Goal: Use online tool/utility: Utilize a website feature to perform a specific function

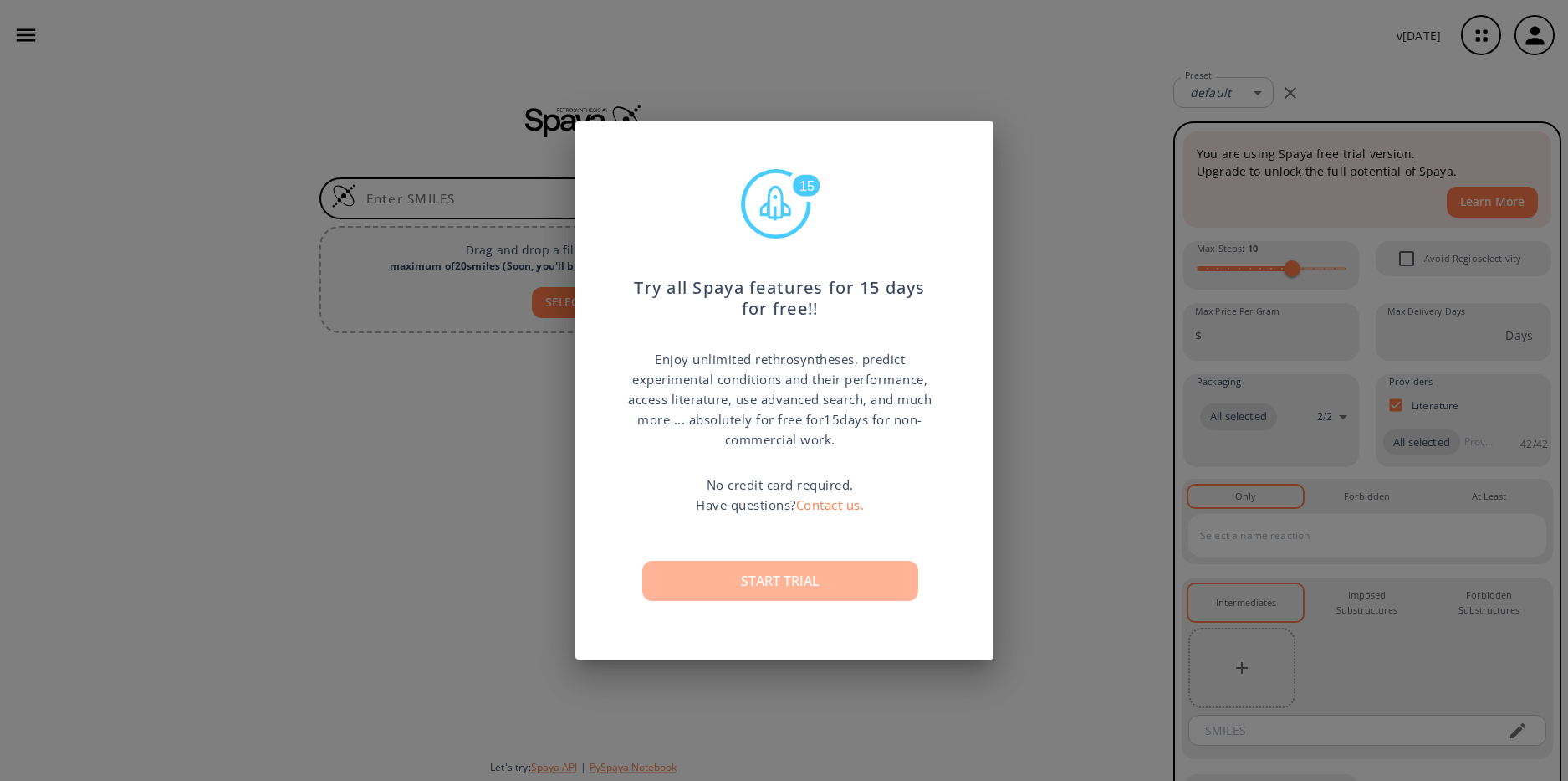
click at [782, 577] on button "Start trial" at bounding box center [780, 580] width 276 height 41
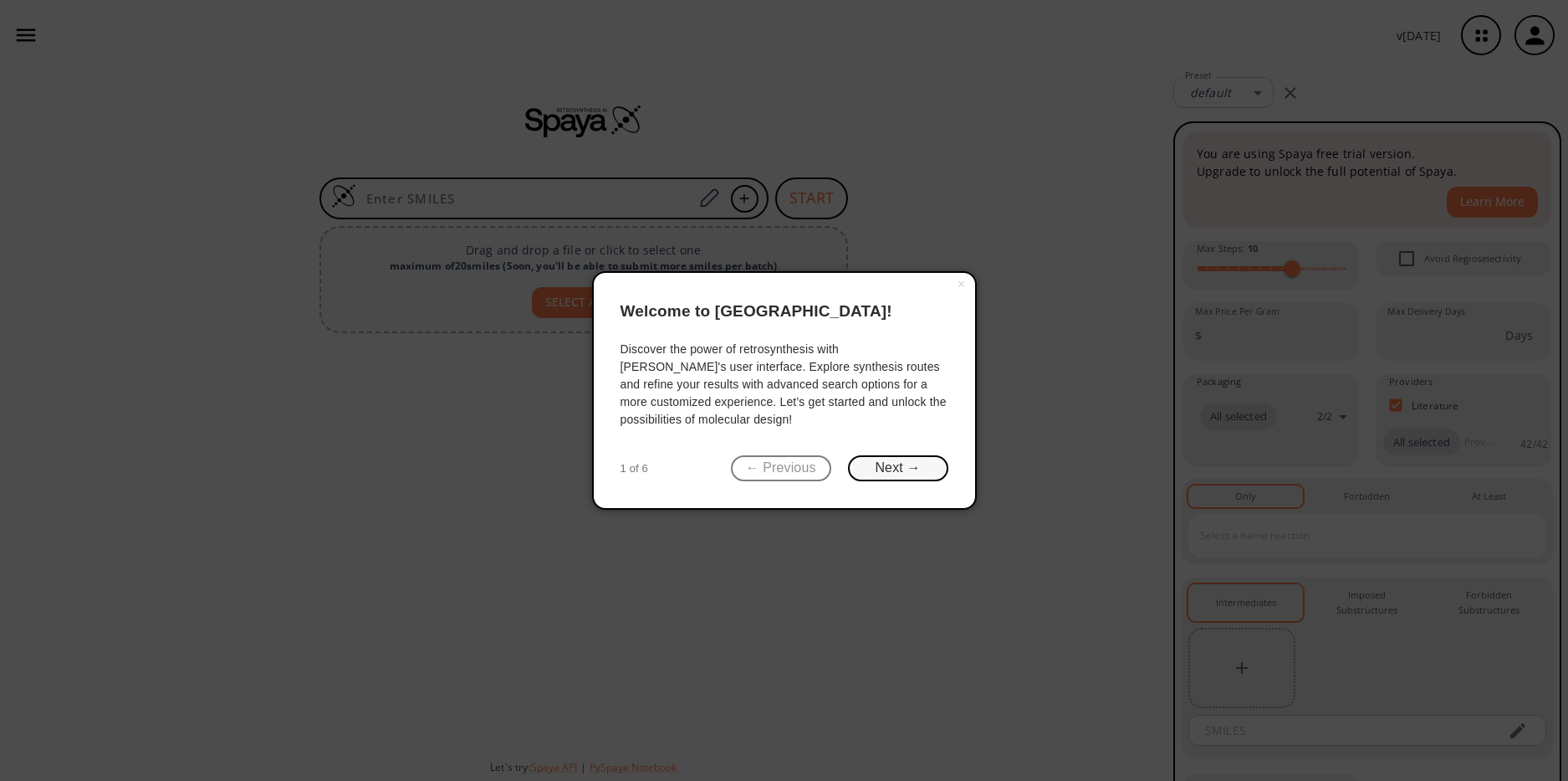
click at [887, 460] on button "Next →" at bounding box center [898, 468] width 100 height 26
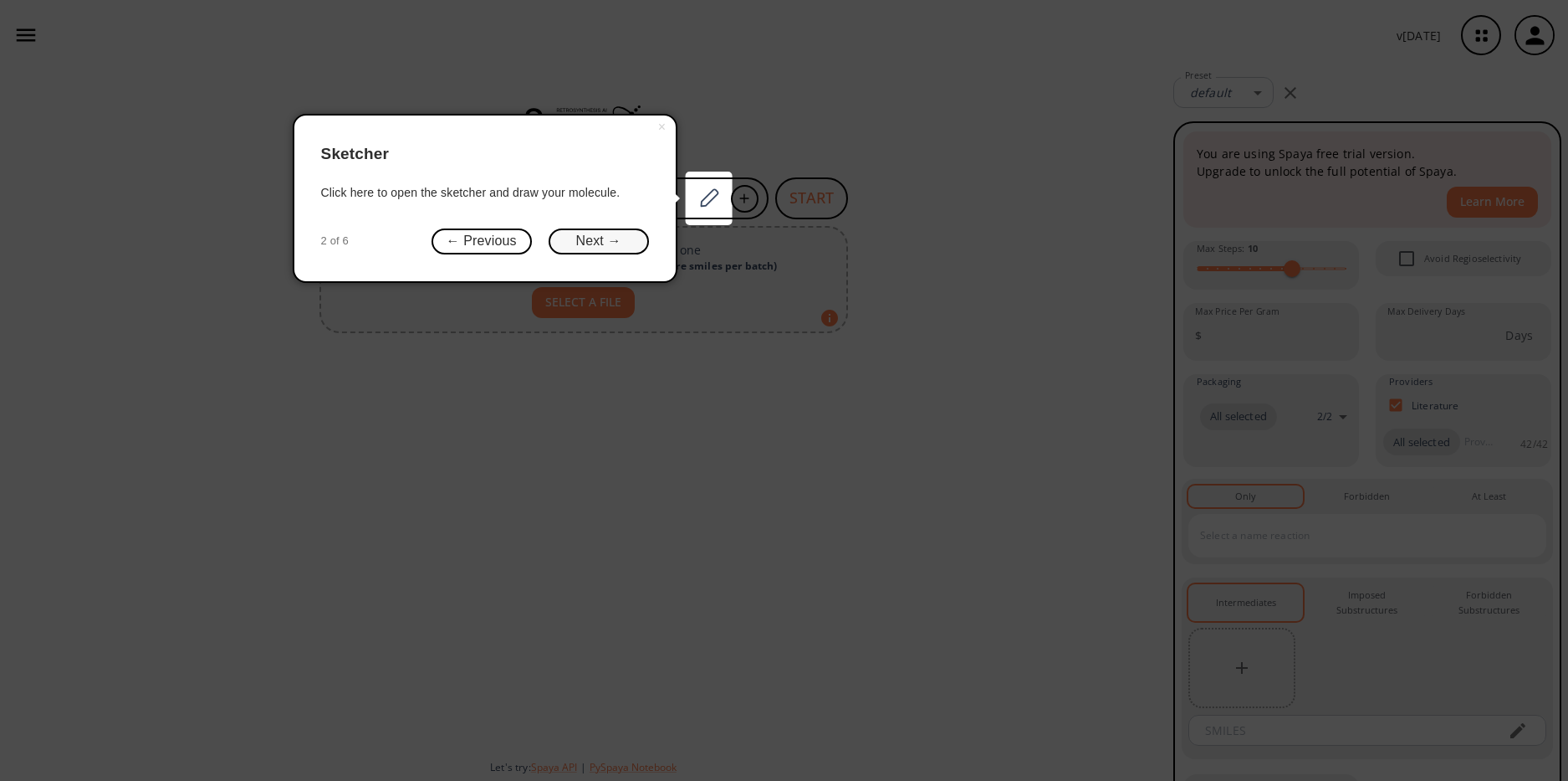
click at [620, 232] on button "Next →" at bounding box center [599, 241] width 100 height 26
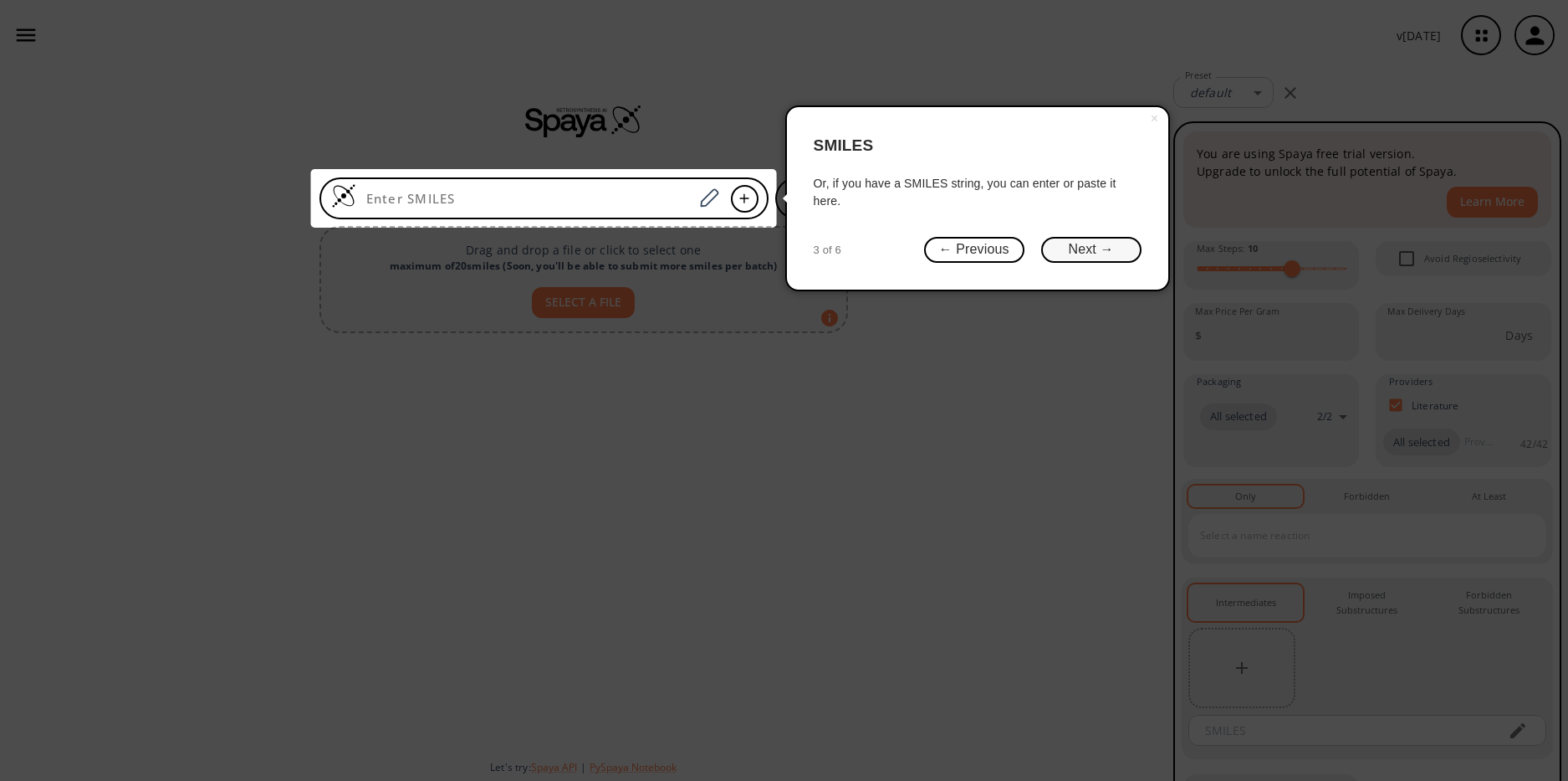
click at [1069, 256] on button "Next →" at bounding box center [1091, 250] width 100 height 26
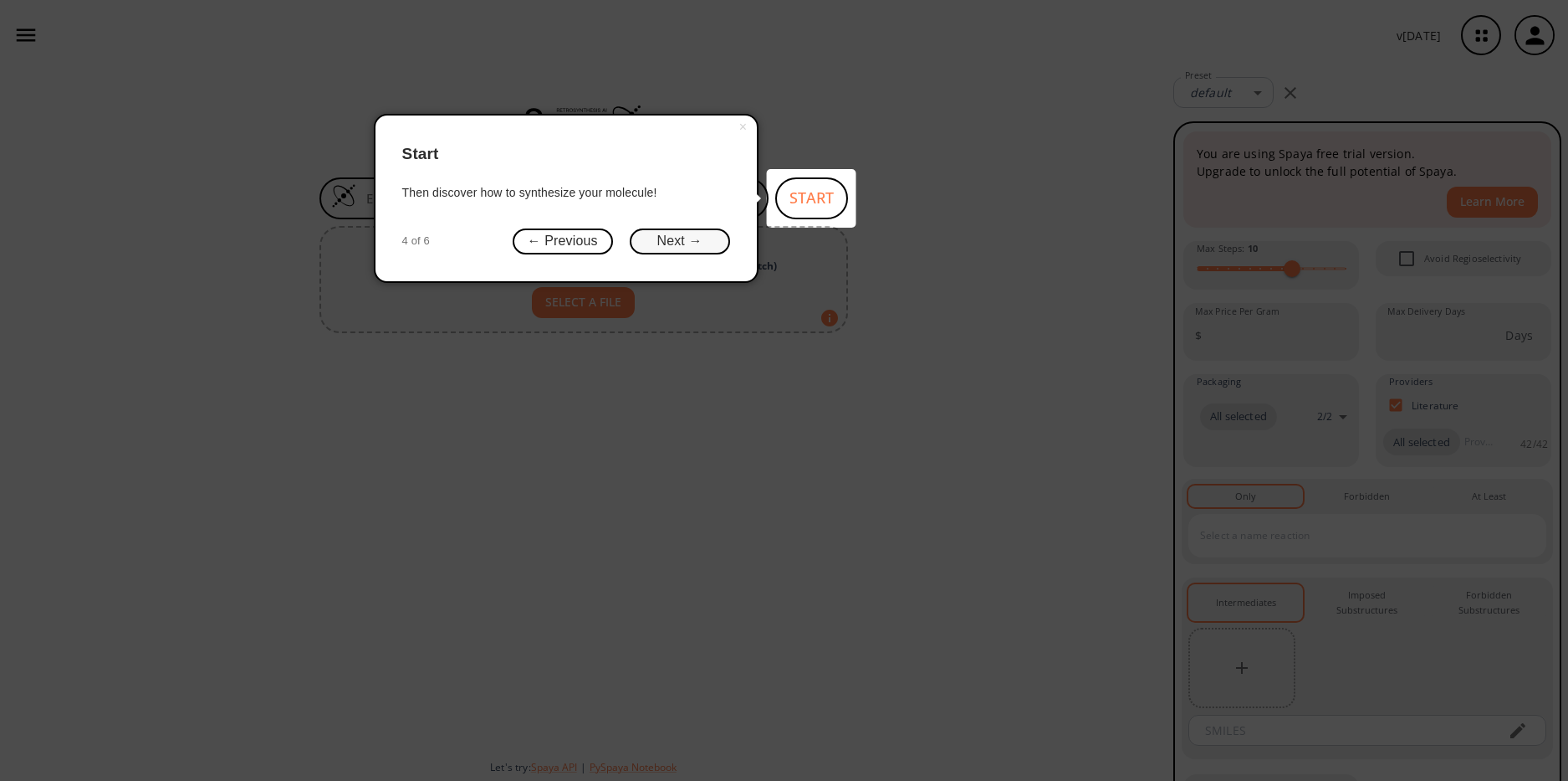
click at [695, 243] on button "Next →" at bounding box center [680, 241] width 100 height 26
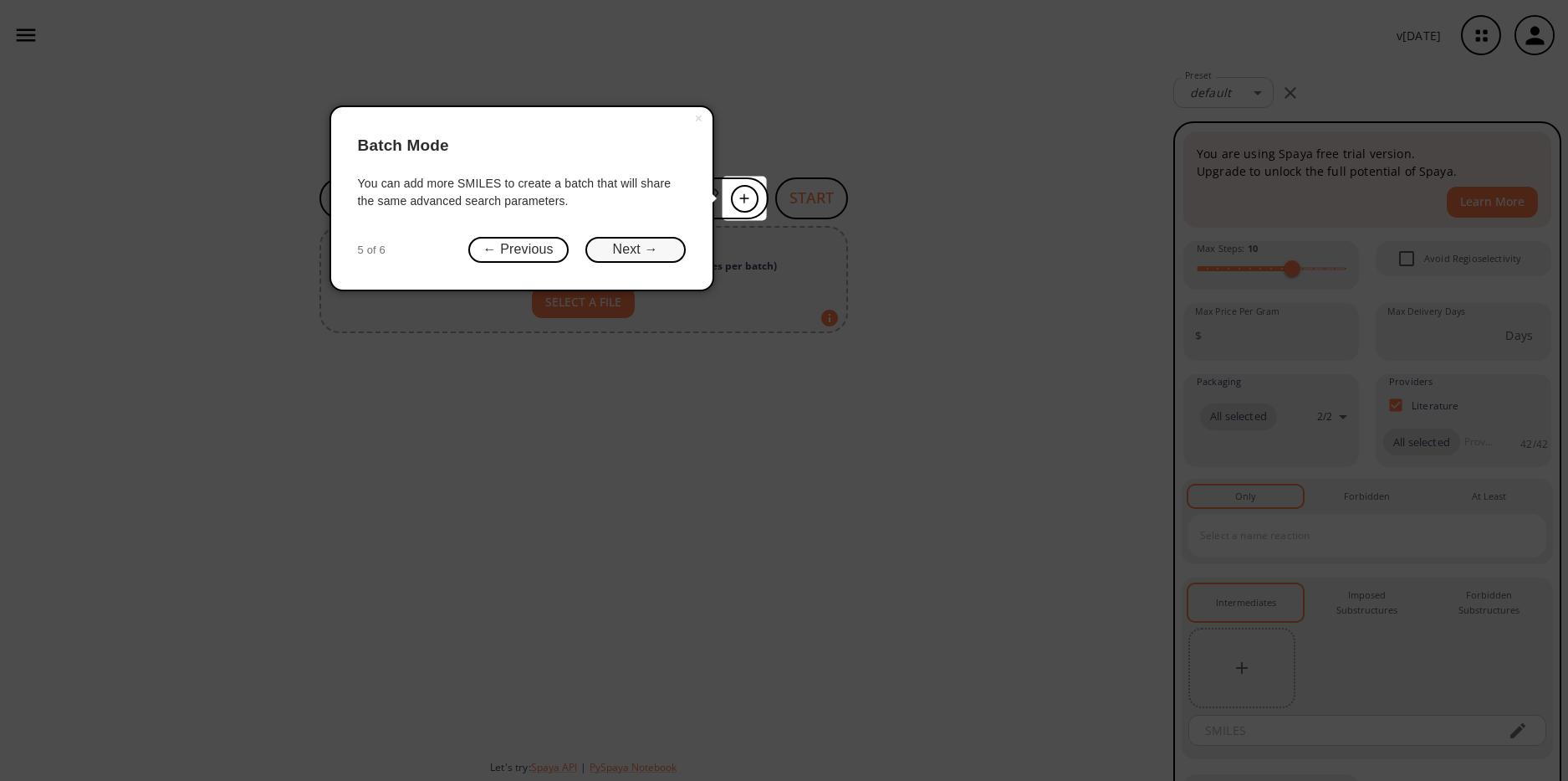
click at [639, 241] on button "Next →" at bounding box center [635, 250] width 100 height 26
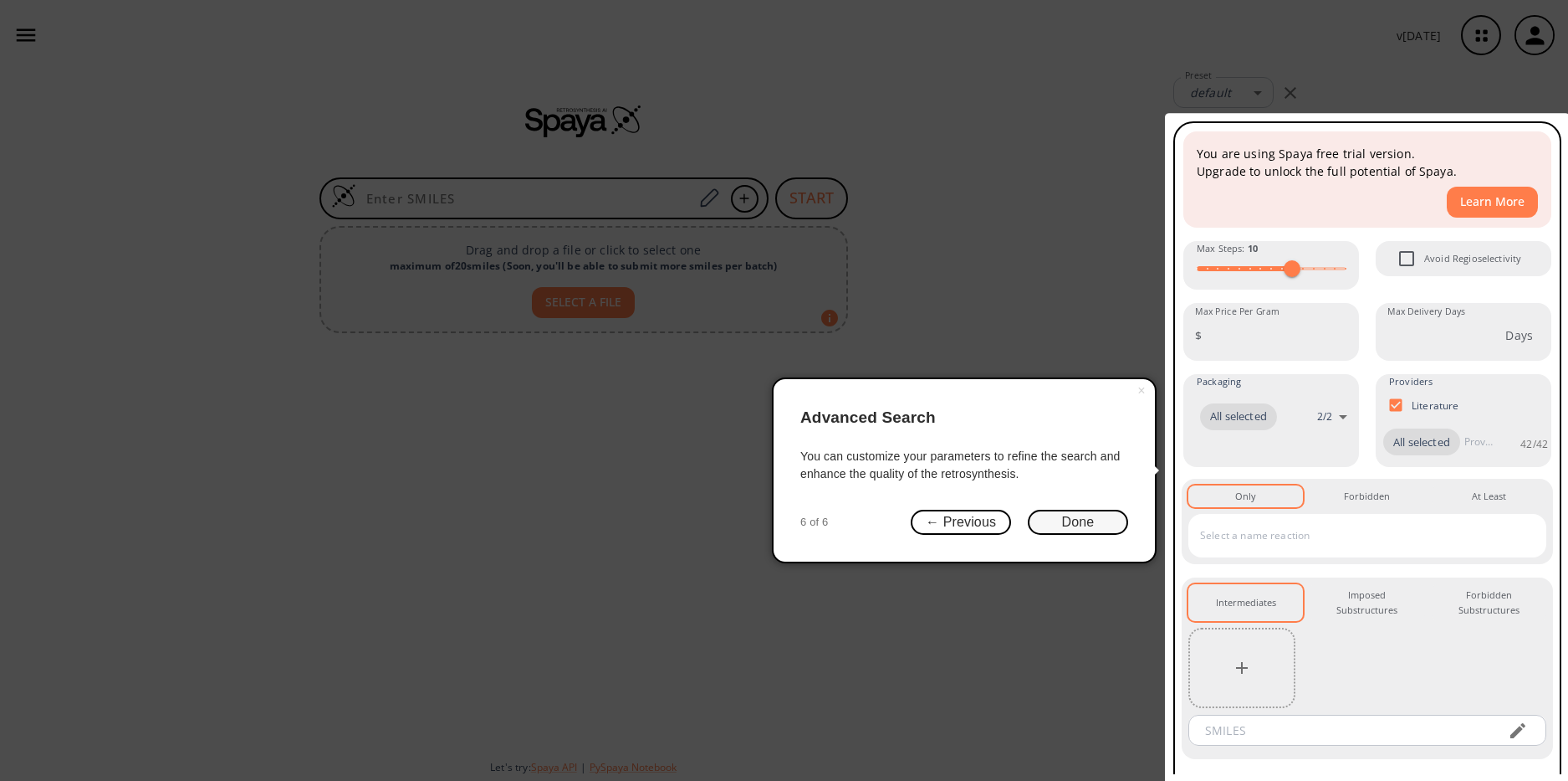
click at [1074, 524] on button "Done" at bounding box center [1078, 522] width 100 height 26
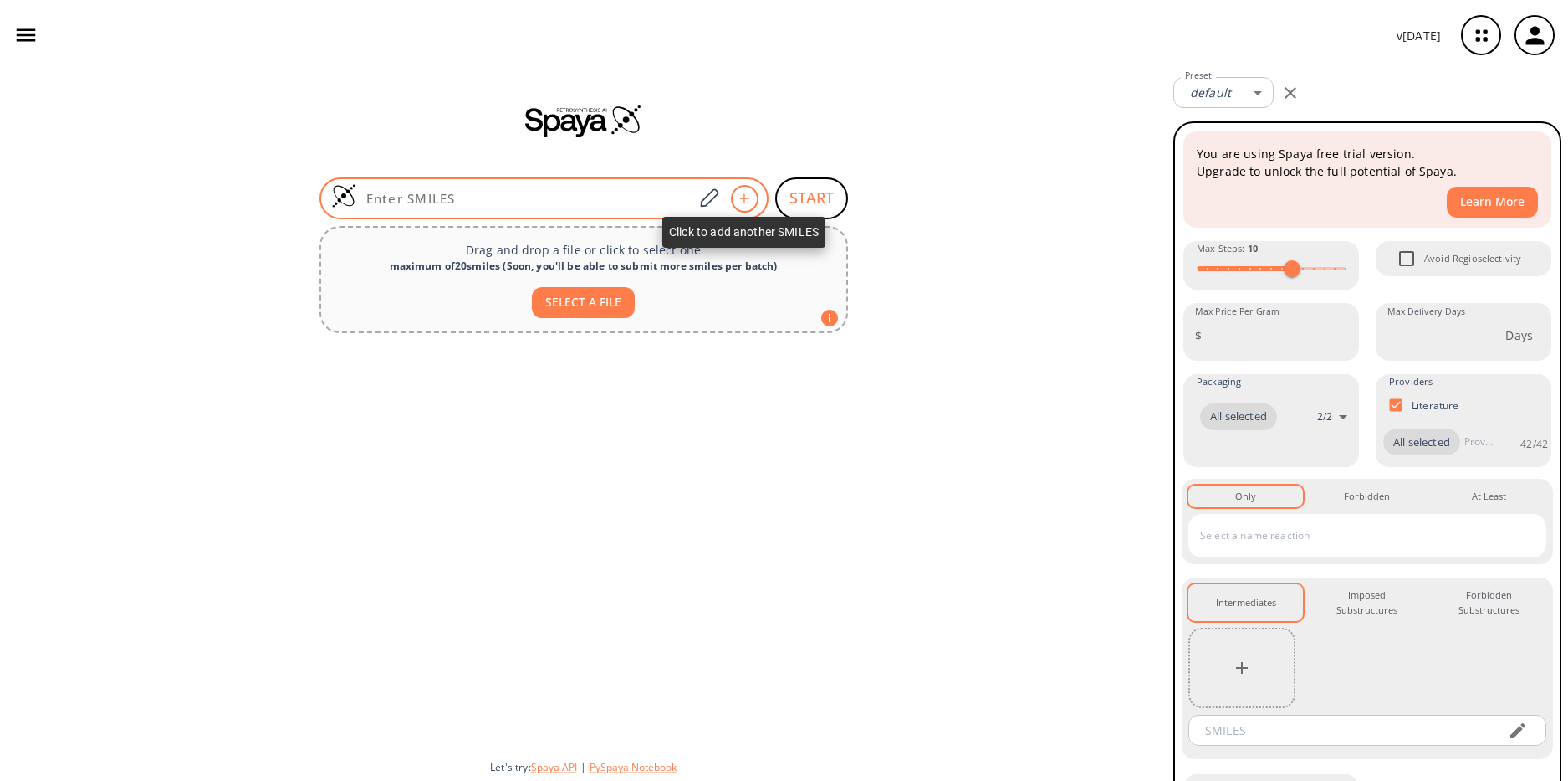
click at [751, 200] on icon at bounding box center [744, 198] width 16 height 10
click at [705, 191] on icon at bounding box center [709, 197] width 22 height 22
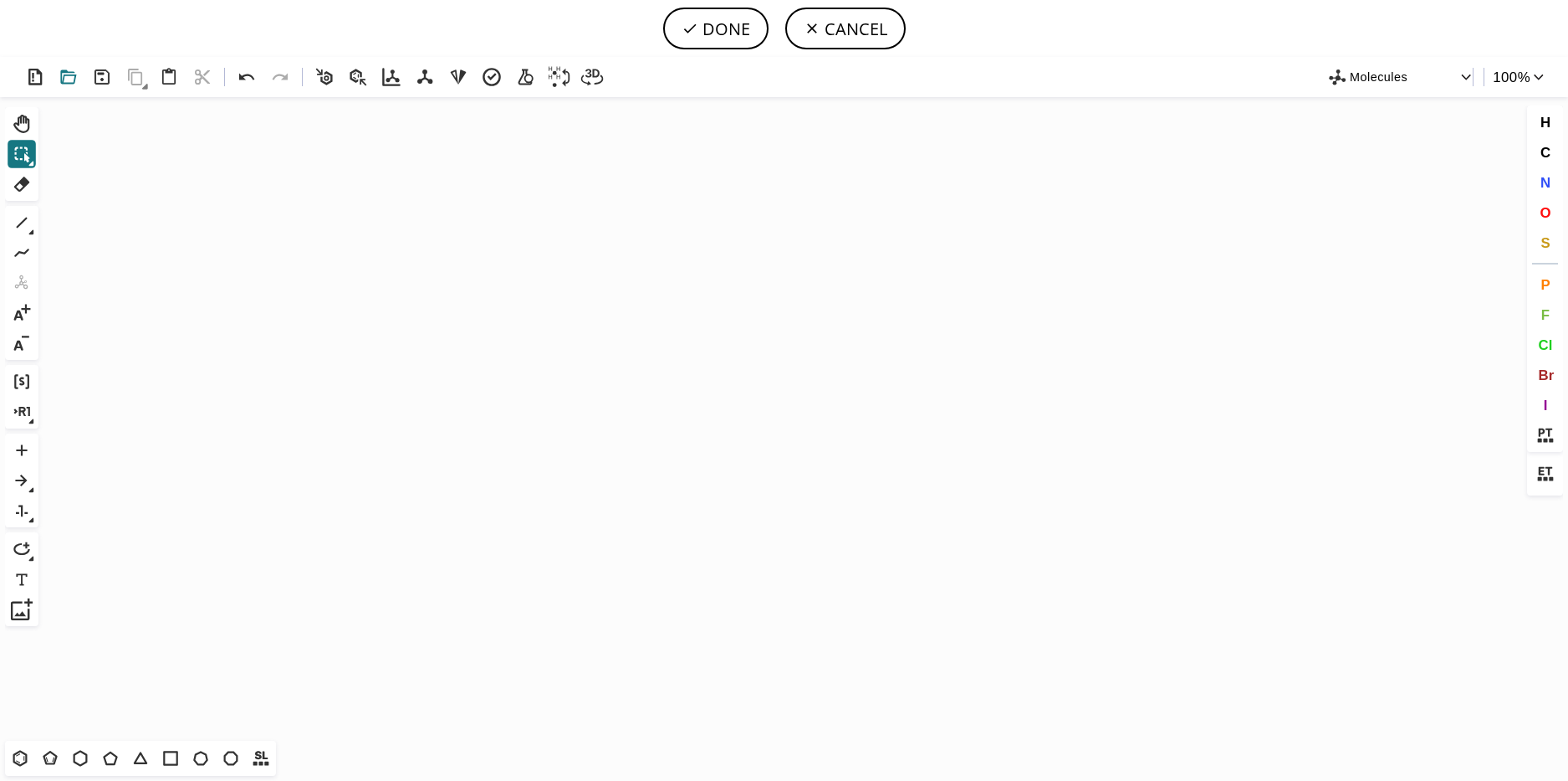
click at [81, 78] on button at bounding box center [68, 77] width 32 height 32
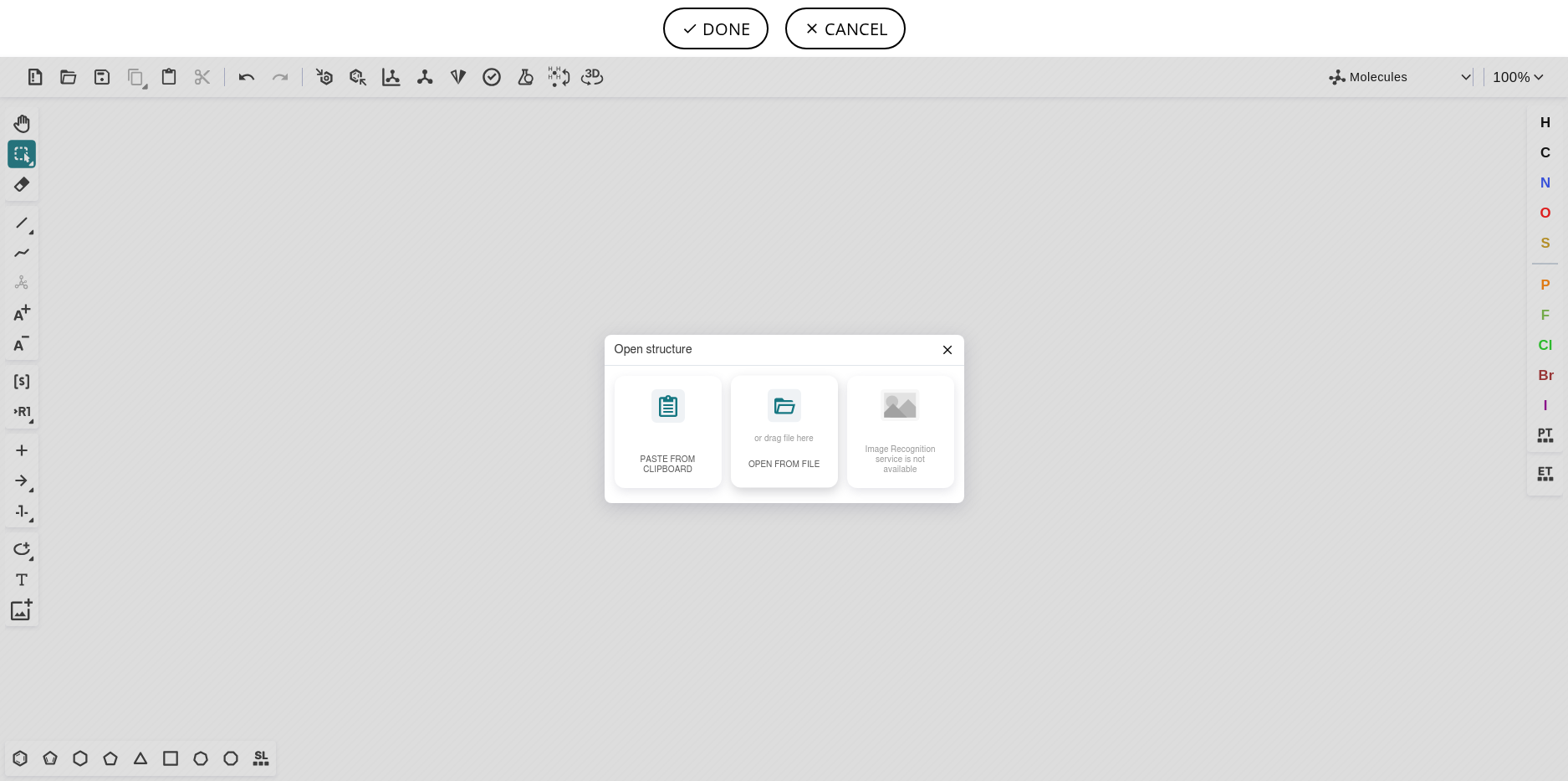
click at [762, 402] on div "or drag file here Open from file" at bounding box center [784, 432] width 107 height 112
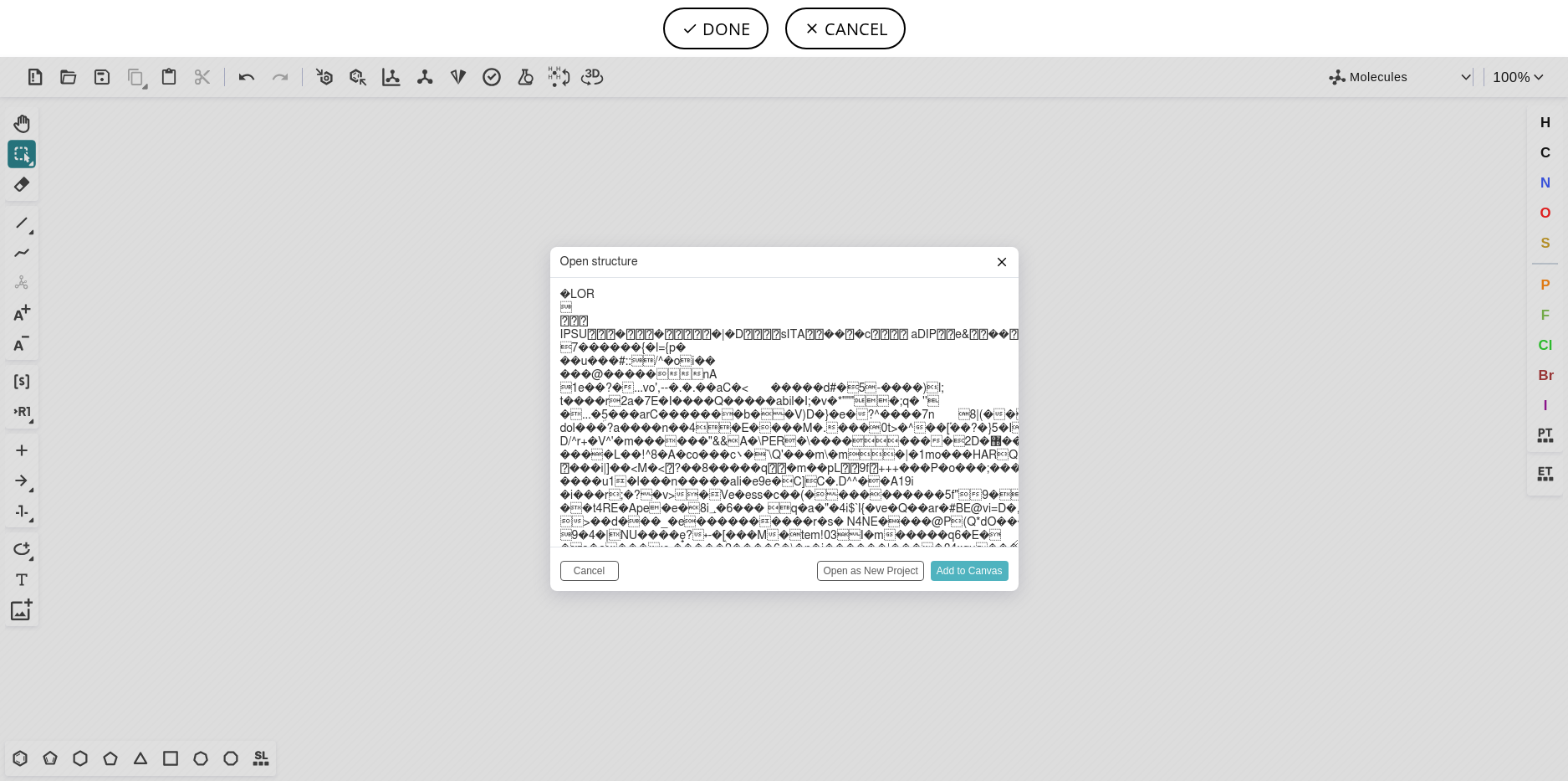
click at [946, 565] on input "Add to Canvas" at bounding box center [969, 570] width 78 height 20
click at [1000, 272] on header "Open structure" at bounding box center [785, 262] width 469 height 31
click at [1000, 270] on header "Open structure" at bounding box center [785, 262] width 469 height 31
click at [1003, 257] on icon at bounding box center [1002, 262] width 14 height 14
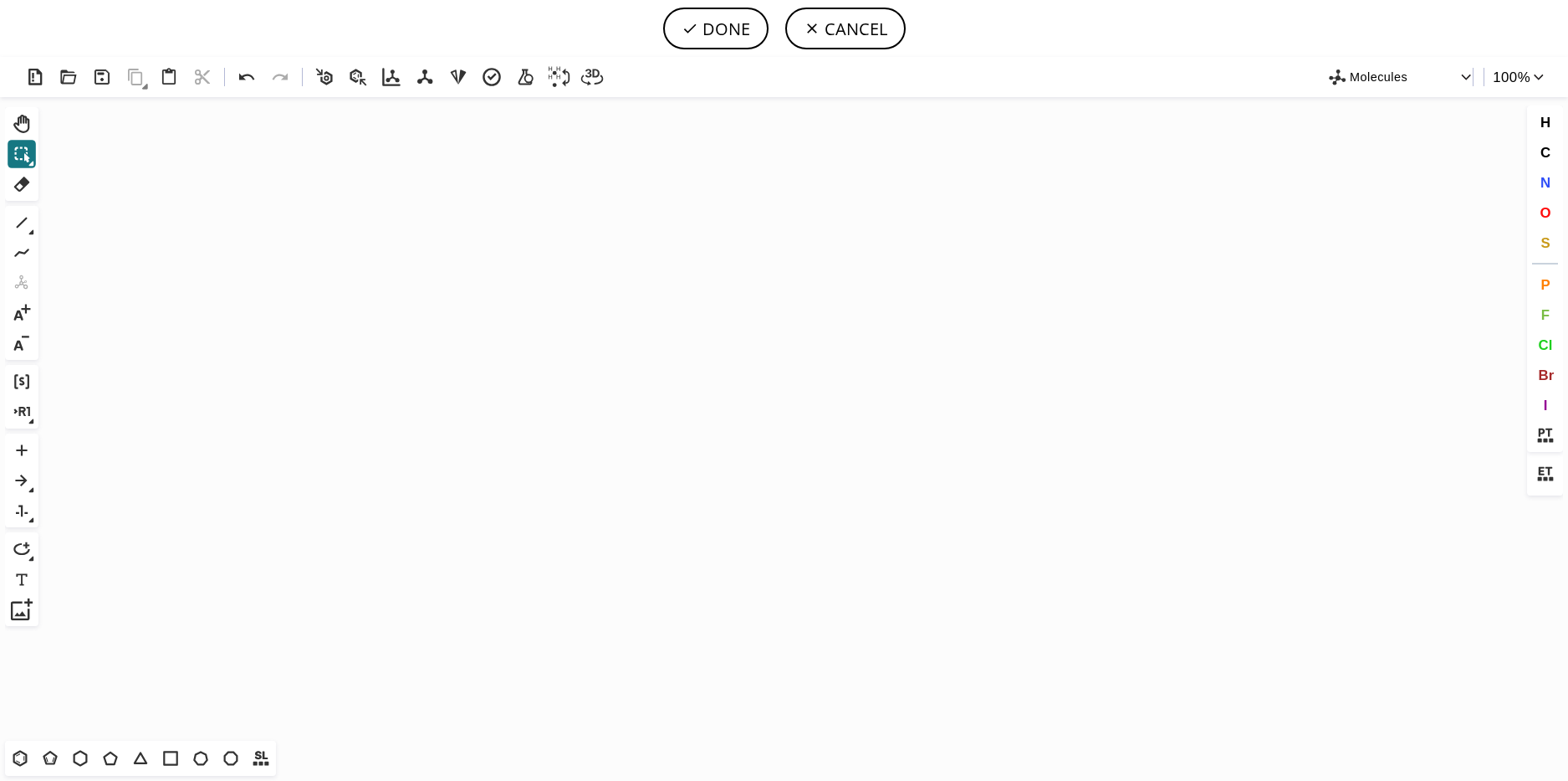
click at [1003, 257] on icon "Created with [PERSON_NAME] 2.3.0" at bounding box center [783, 419] width 1478 height 643
click at [61, 73] on icon at bounding box center [68, 78] width 16 height 15
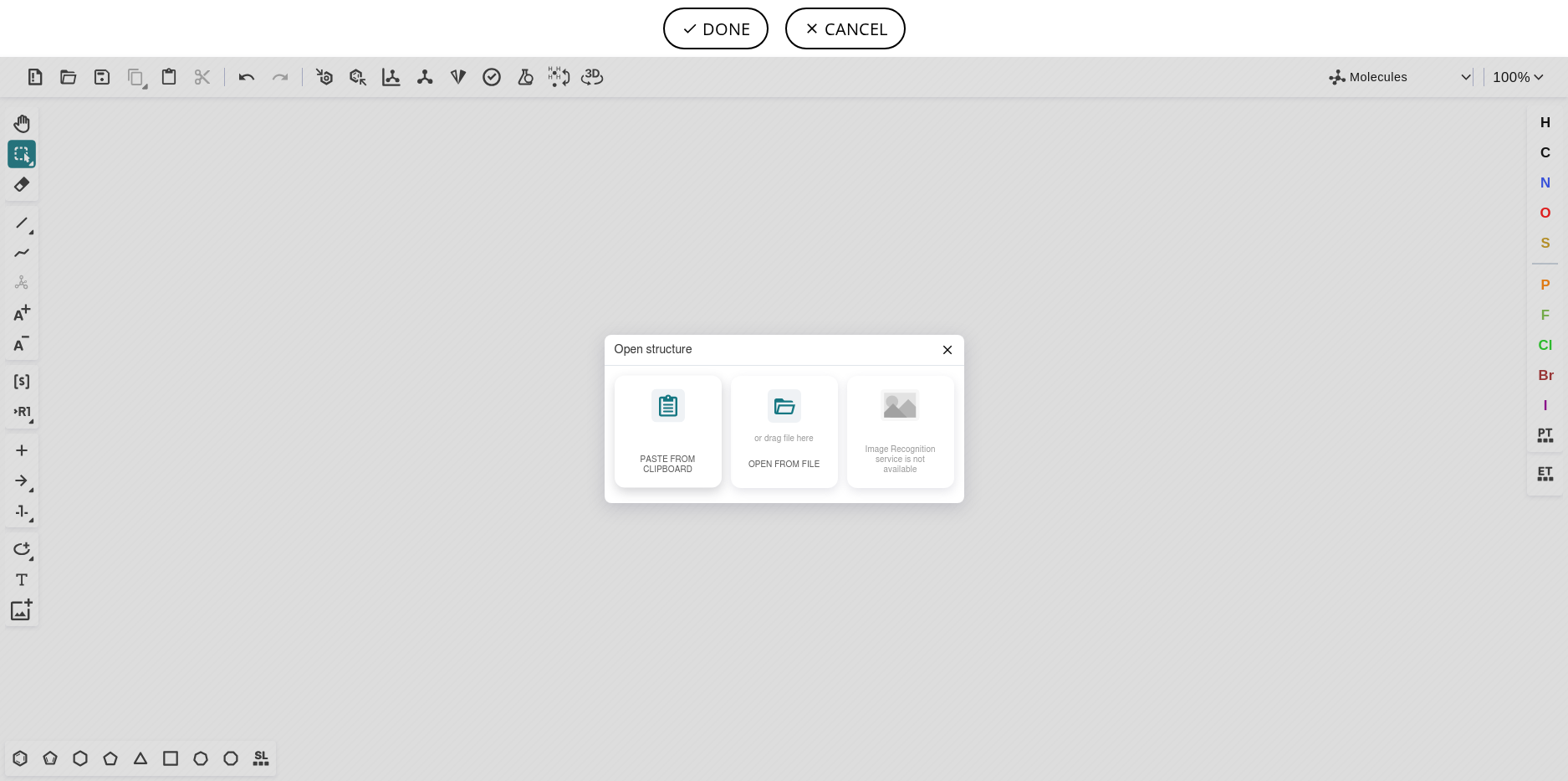
click at [679, 406] on icon at bounding box center [668, 405] width 34 height 34
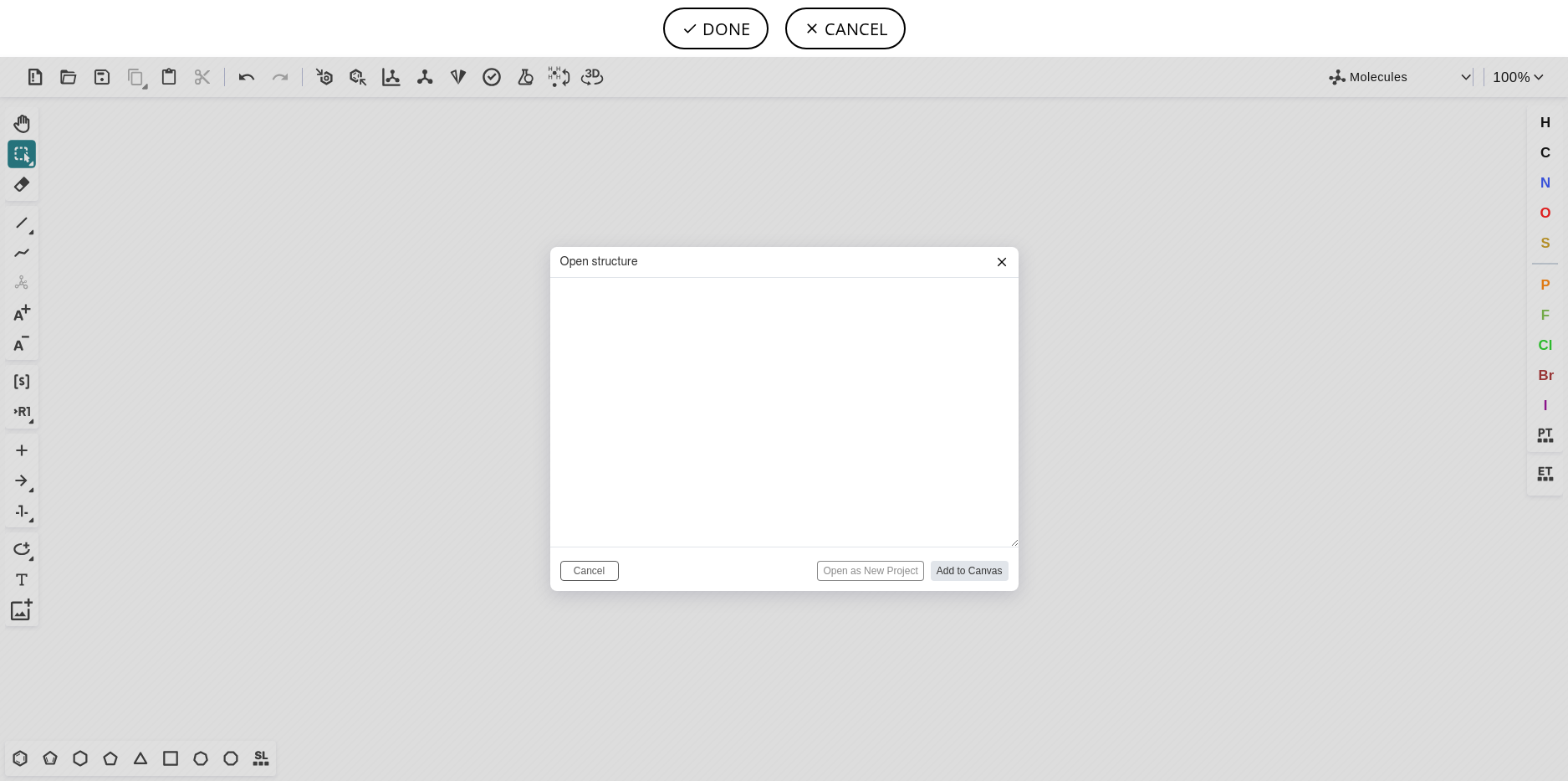
click at [1000, 269] on button at bounding box center [1002, 262] width 14 height 14
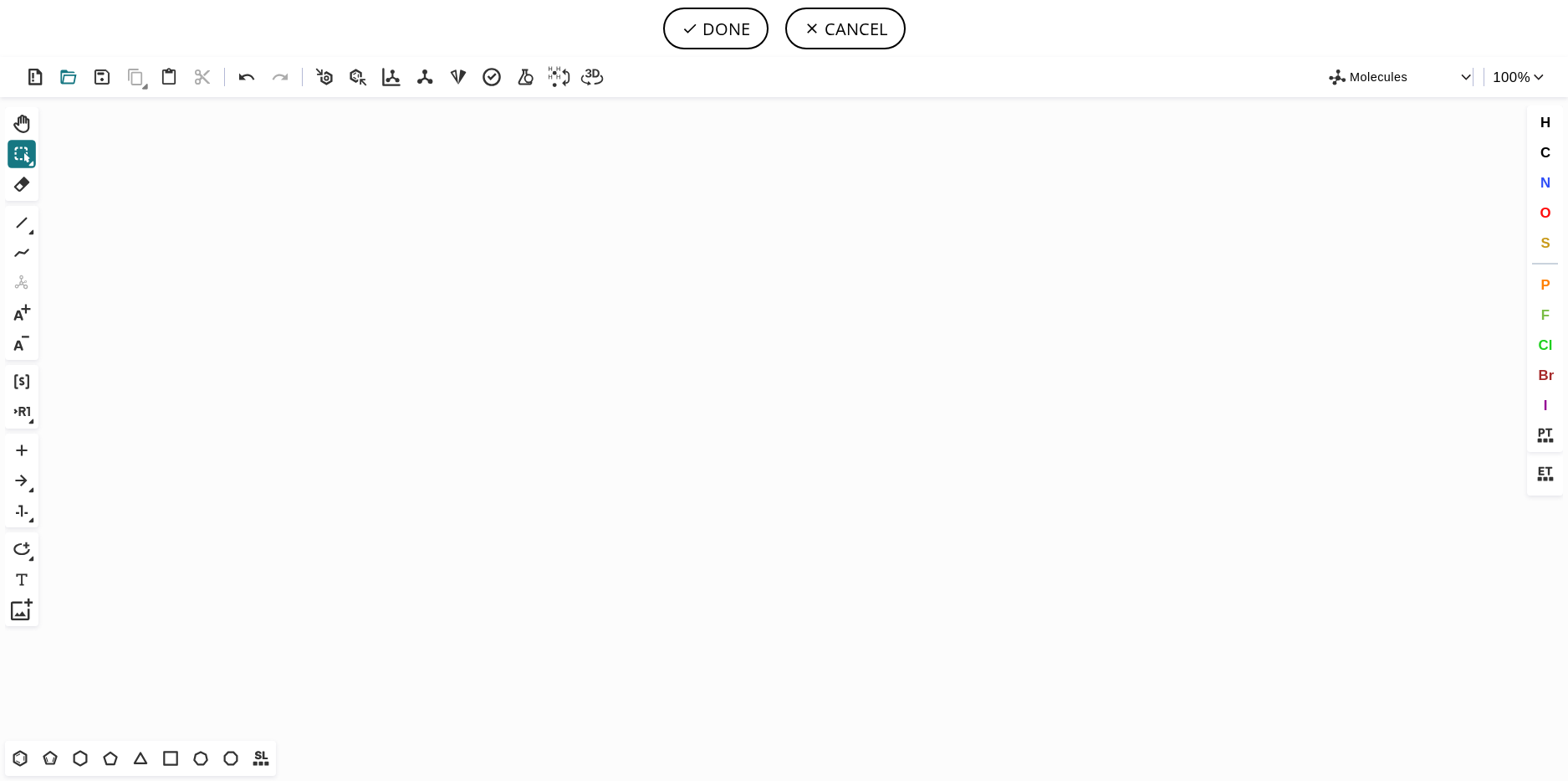
click at [80, 80] on icon at bounding box center [69, 78] width 24 height 24
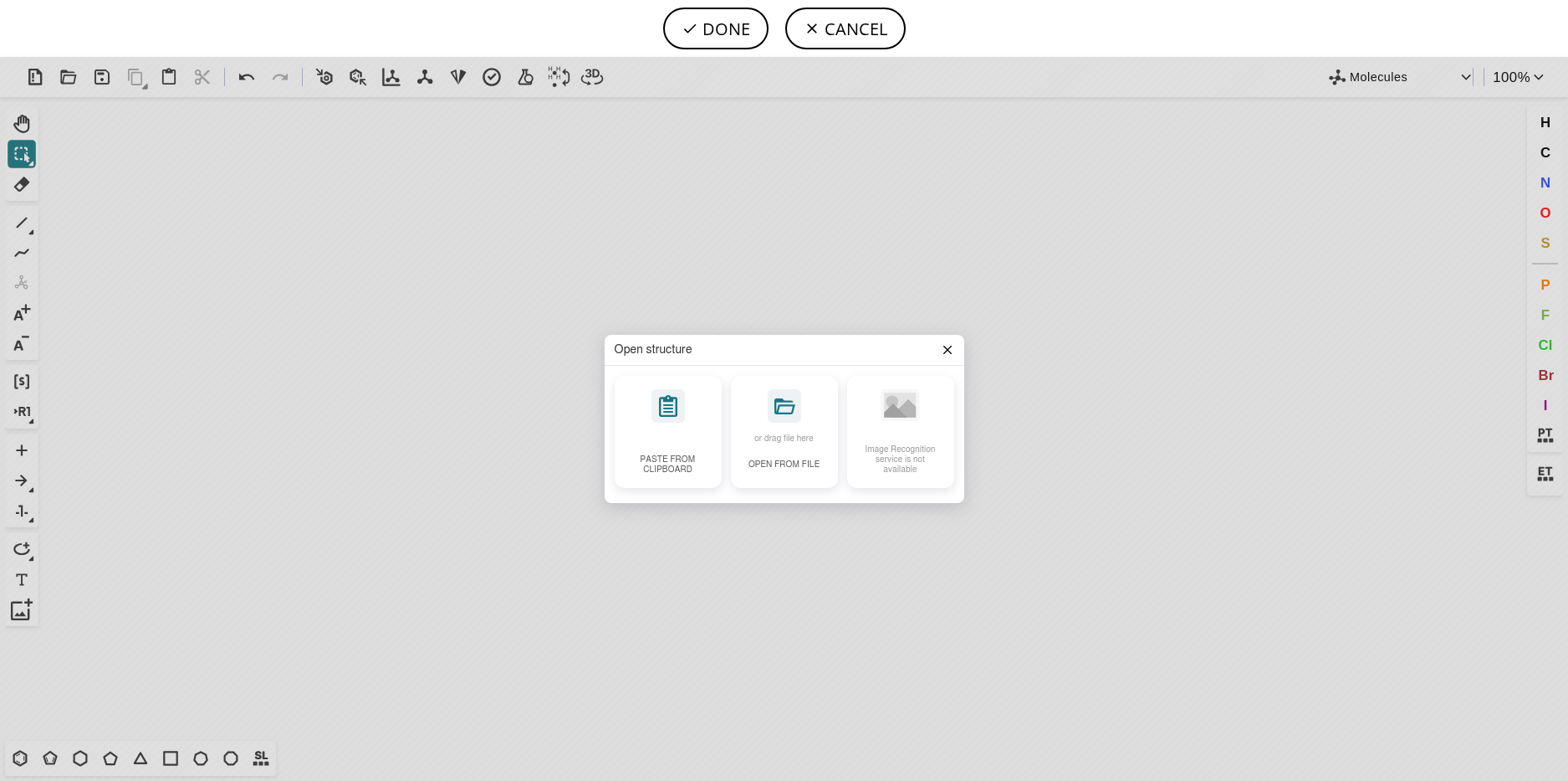
click at [948, 349] on icon at bounding box center [947, 350] width 9 height 9
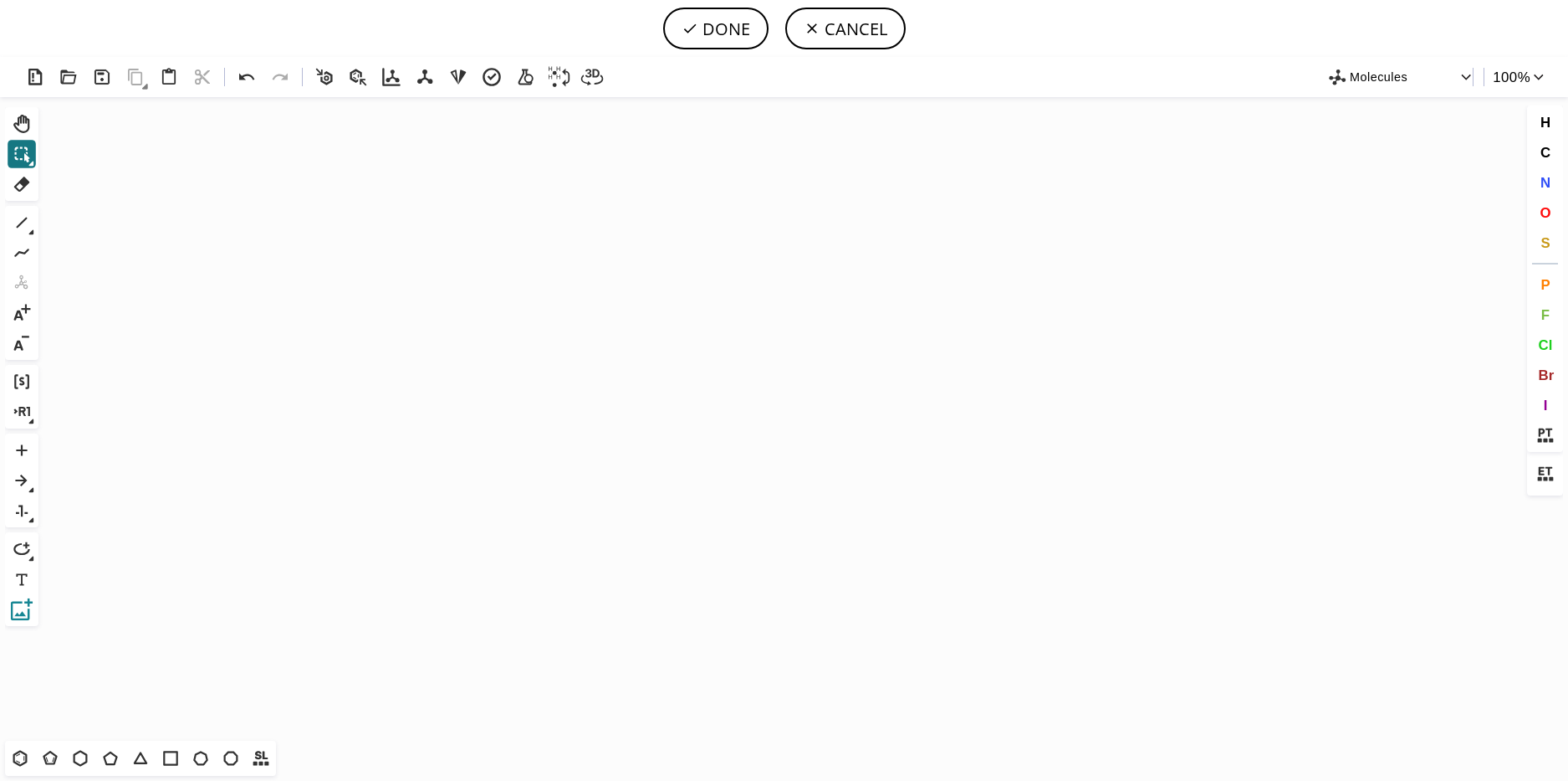
click at [18, 618] on icon at bounding box center [22, 609] width 22 height 22
click at [22, 604] on icon at bounding box center [22, 609] width 22 height 22
click at [17, 598] on icon at bounding box center [22, 609] width 22 height 22
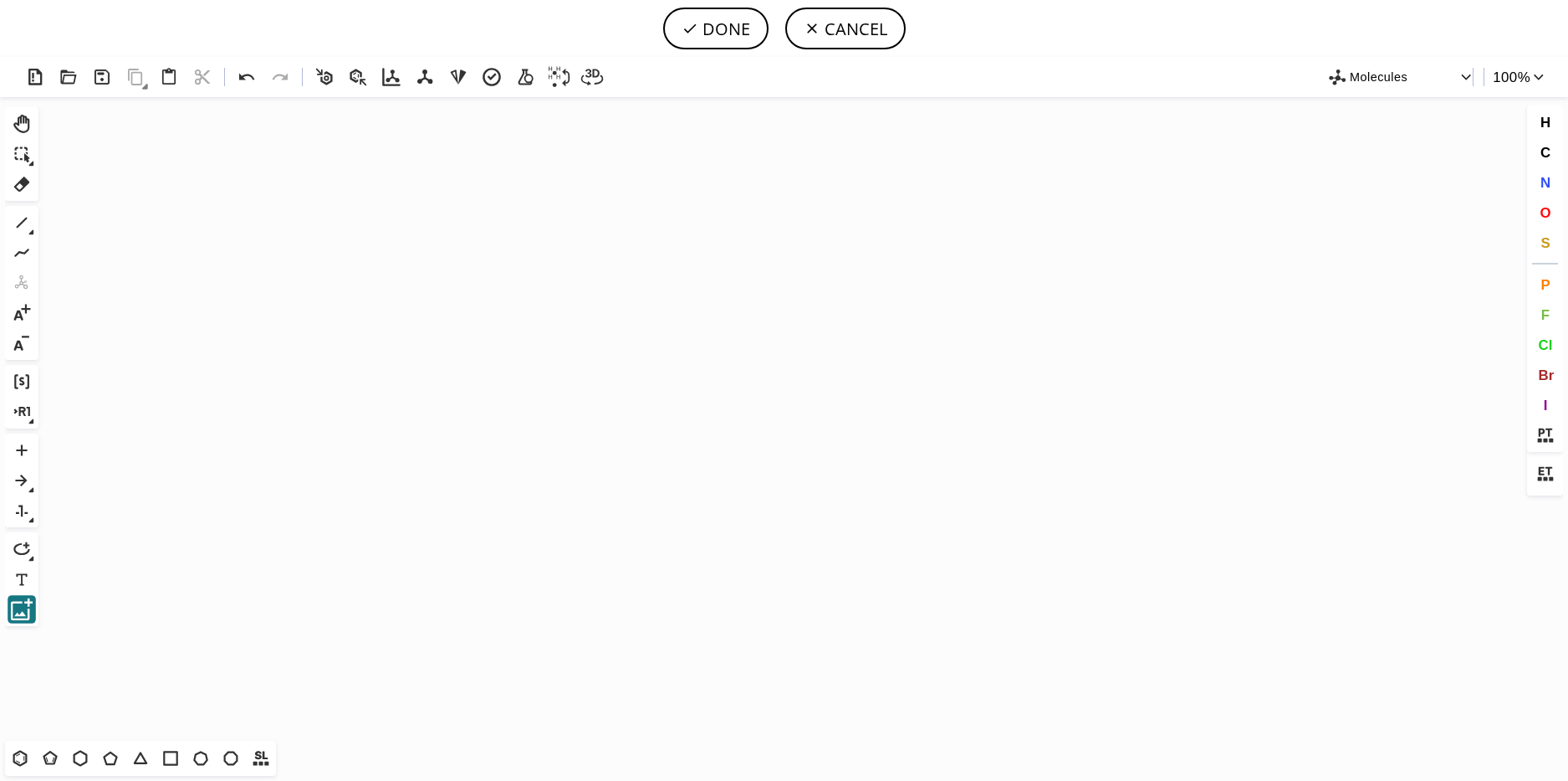
drag, startPoint x: 17, startPoint y: 597, endPoint x: -2, endPoint y: 597, distance: 19.0
drag, startPoint x: -2, startPoint y: 597, endPoint x: 28, endPoint y: 610, distance: 32.7
click at [28, 610] on icon at bounding box center [22, 609] width 22 height 22
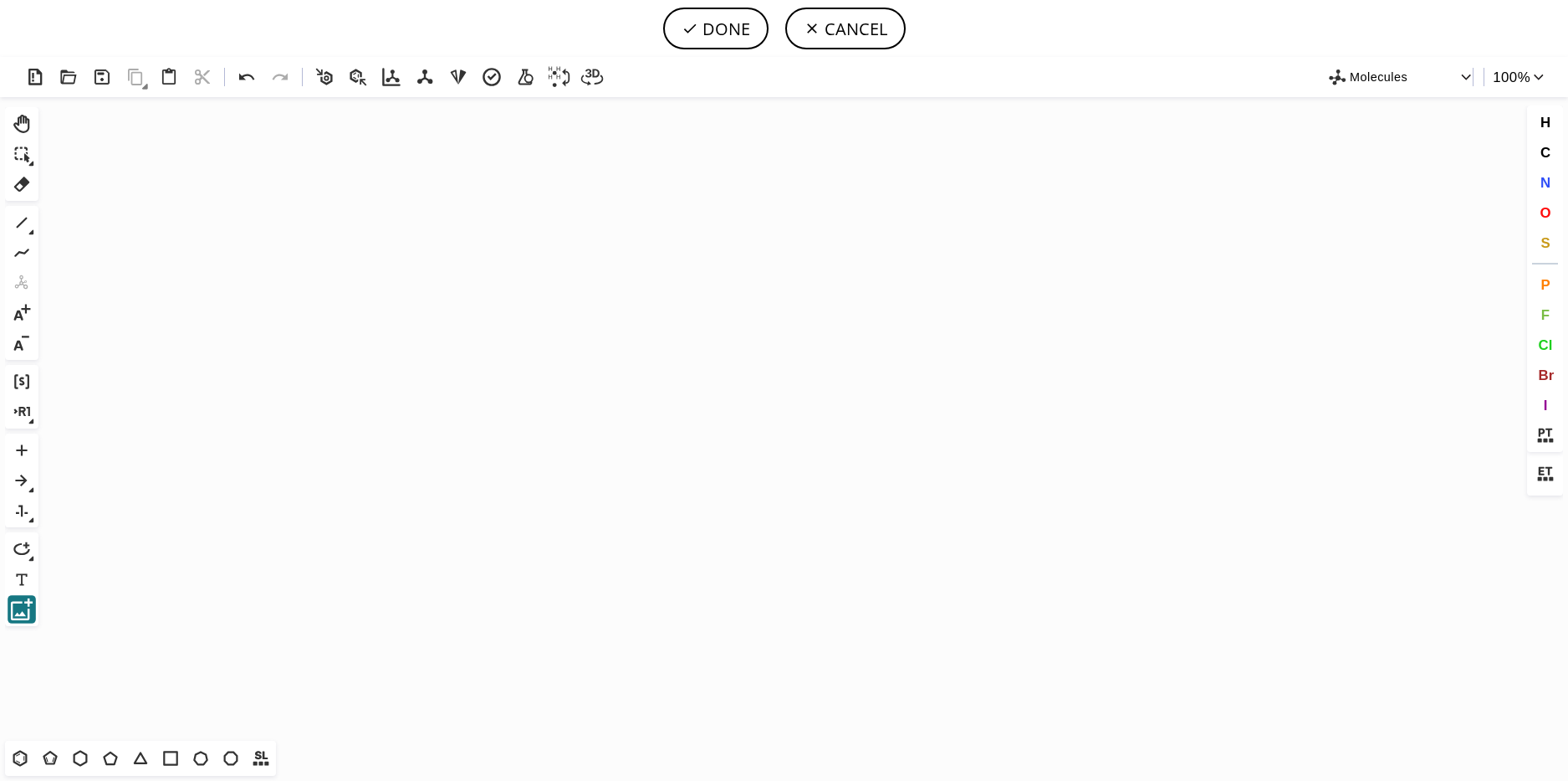
click at [28, 610] on icon at bounding box center [22, 609] width 22 height 22
drag, startPoint x: 28, startPoint y: 610, endPoint x: 514, endPoint y: 555, distance: 489.1
click at [514, 555] on icon "Created with [PERSON_NAME] 2.3.0" at bounding box center [783, 419] width 1478 height 643
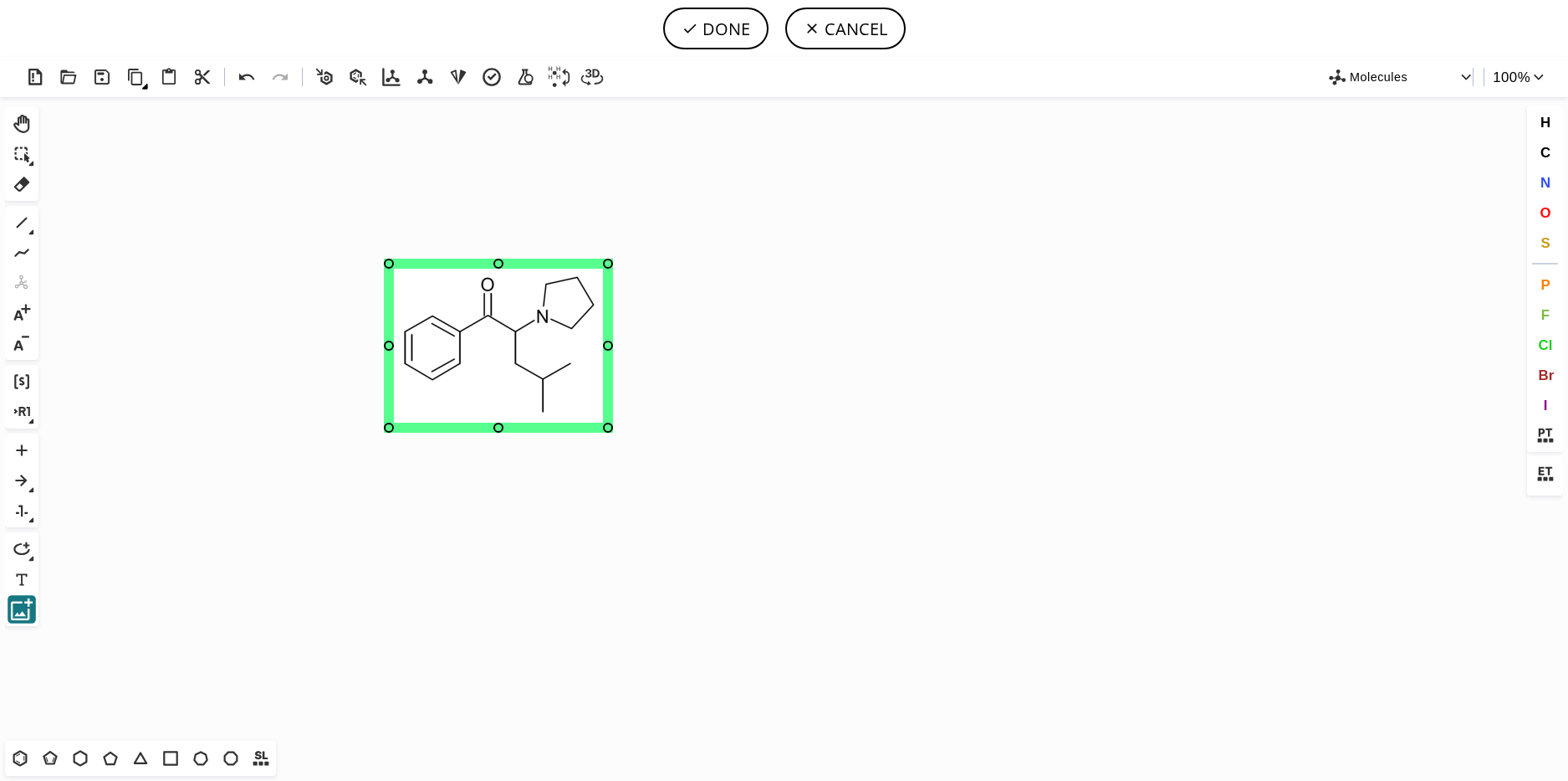
drag, startPoint x: 498, startPoint y: 550, endPoint x: 495, endPoint y: 292, distance: 258.0
click at [495, 292] on image at bounding box center [498, 346] width 209 height 154
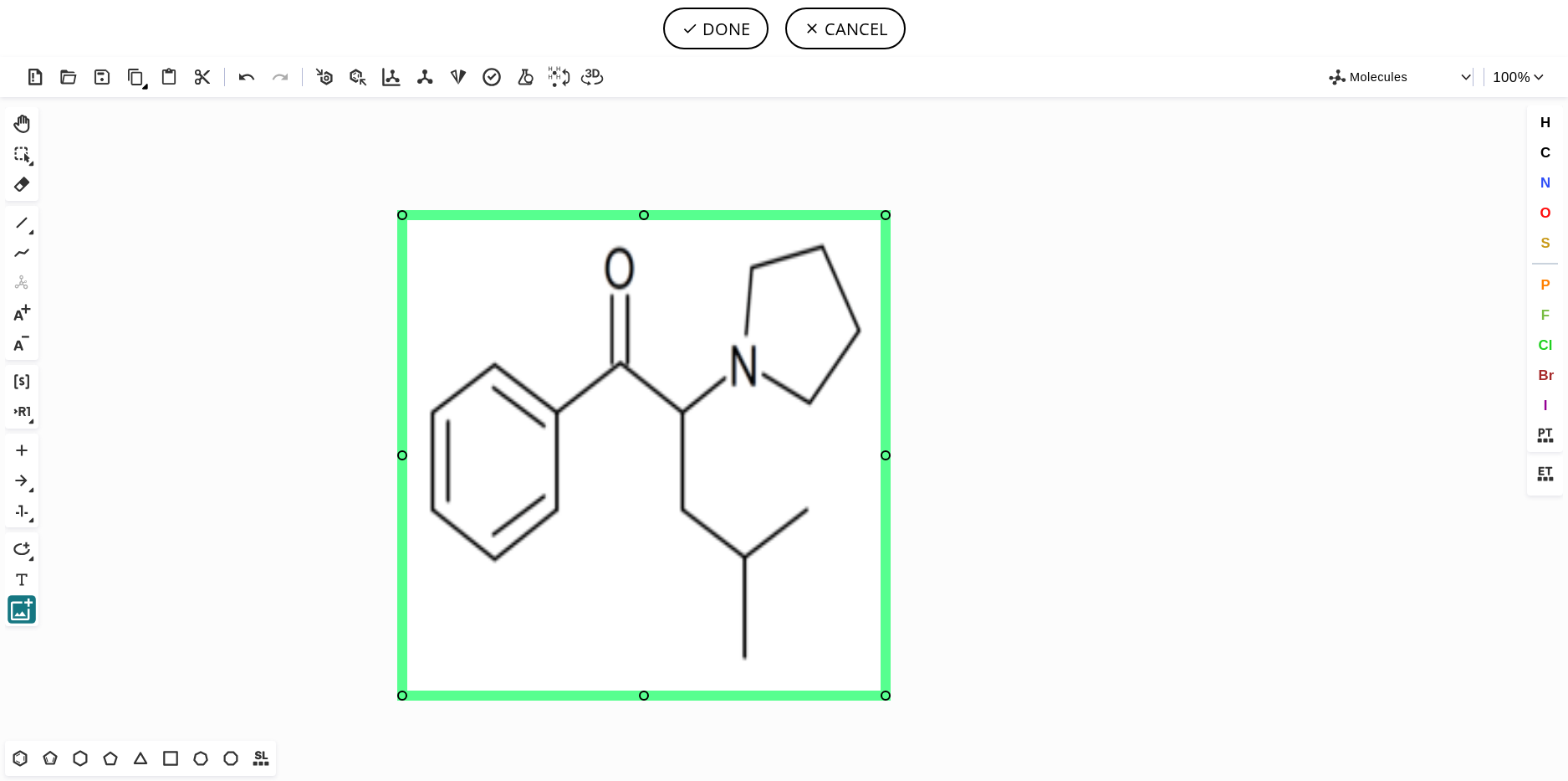
drag, startPoint x: 623, startPoint y: 384, endPoint x: 882, endPoint y: 697, distance: 406.3
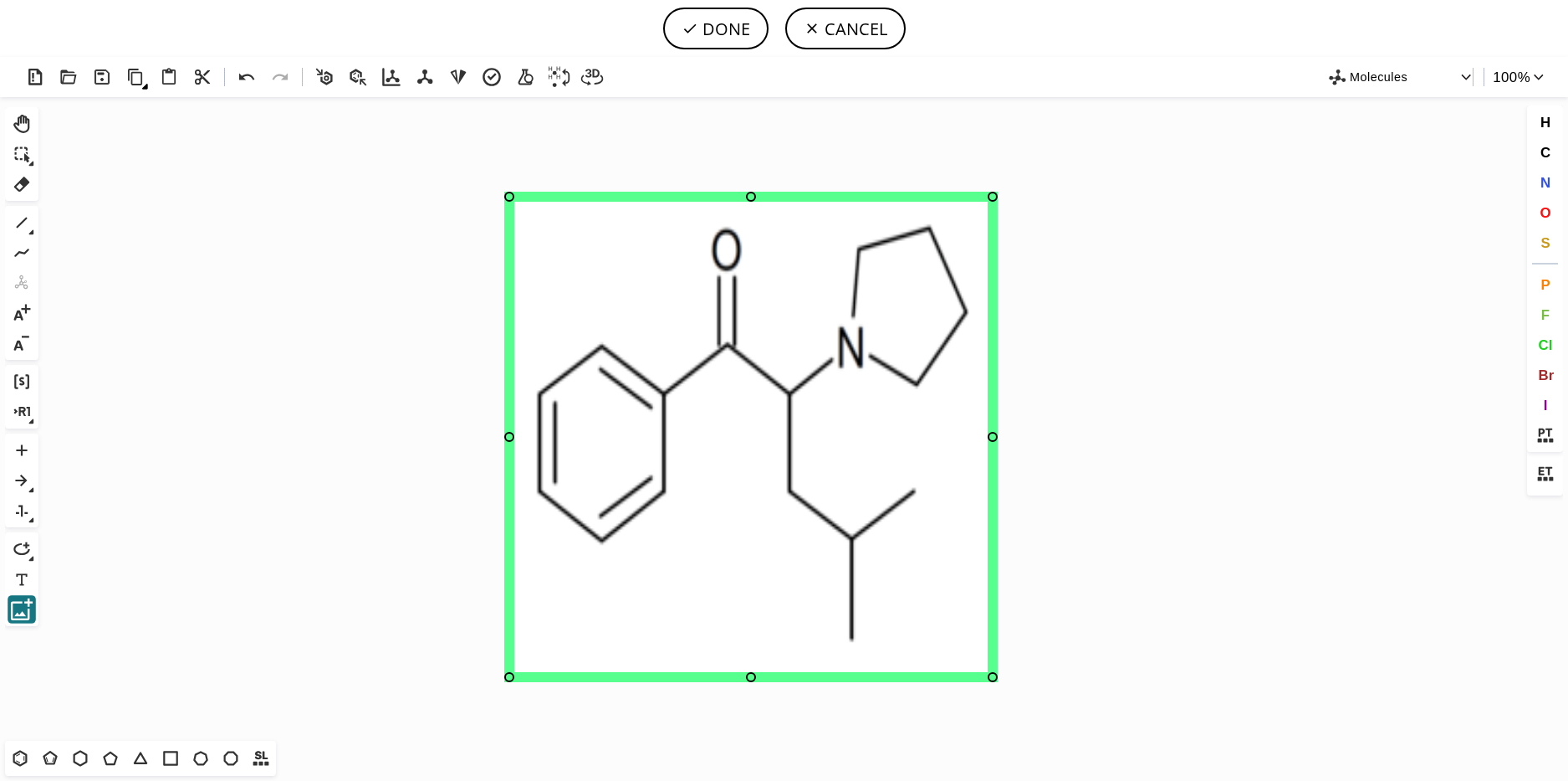
drag, startPoint x: 696, startPoint y: 471, endPoint x: 803, endPoint y: 452, distance: 108.7
click at [803, 452] on image at bounding box center [750, 437] width 473 height 471
click at [719, 14] on button "DONE" at bounding box center [716, 28] width 105 height 42
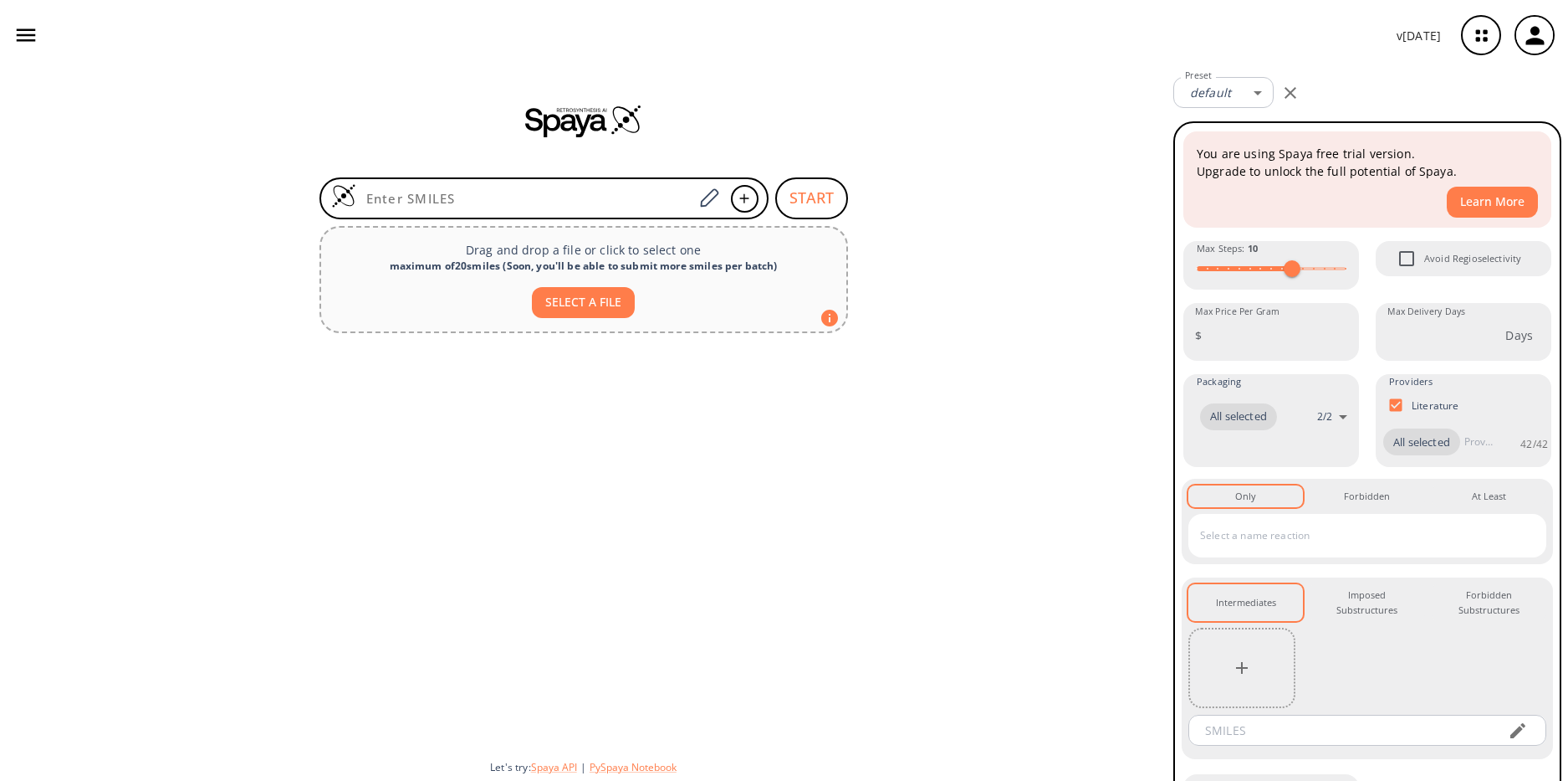
click at [587, 301] on button "SELECT A FILE" at bounding box center [582, 303] width 103 height 31
type input "C:\fakepath\250px-Alpha-PHiP_structure.png"
click at [638, 392] on div at bounding box center [583, 543] width 1167 height 407
click at [605, 304] on button "SELECT A FILE" at bounding box center [582, 303] width 103 height 31
type input "C:\fakepath\250px-Alpha-PHiP_structure.png"
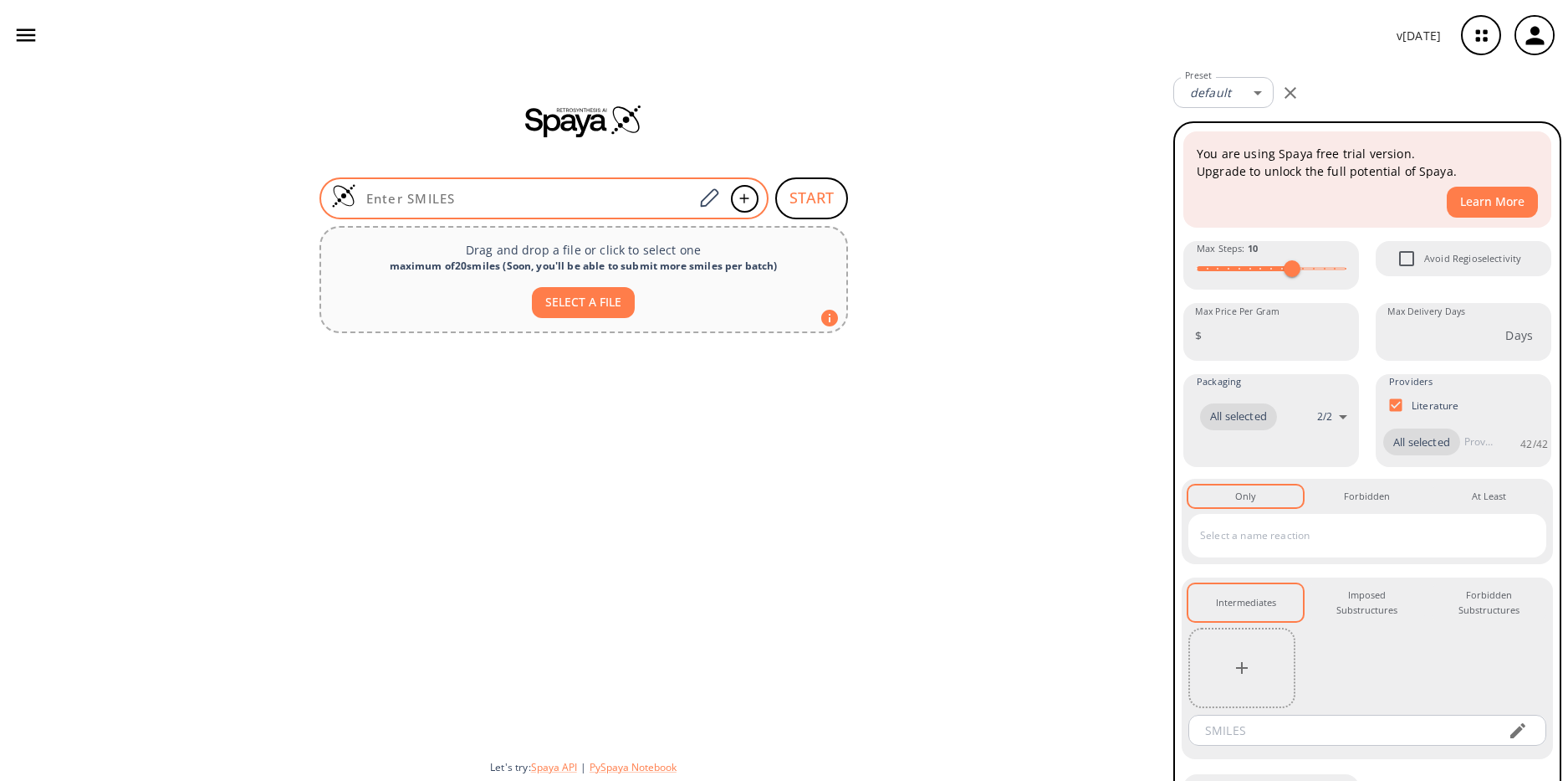
click at [643, 201] on input at bounding box center [525, 197] width 338 height 16
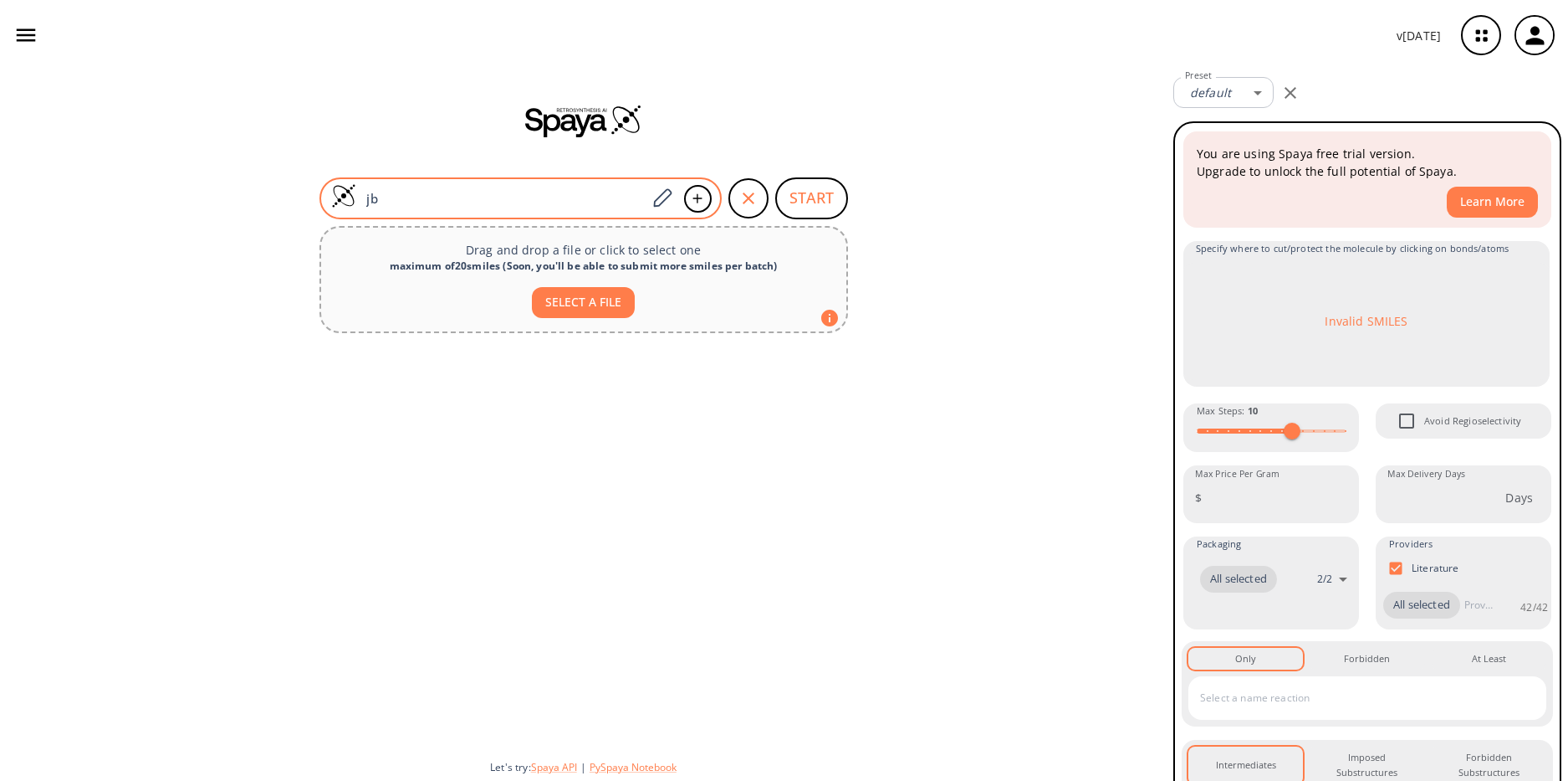
type input "j"
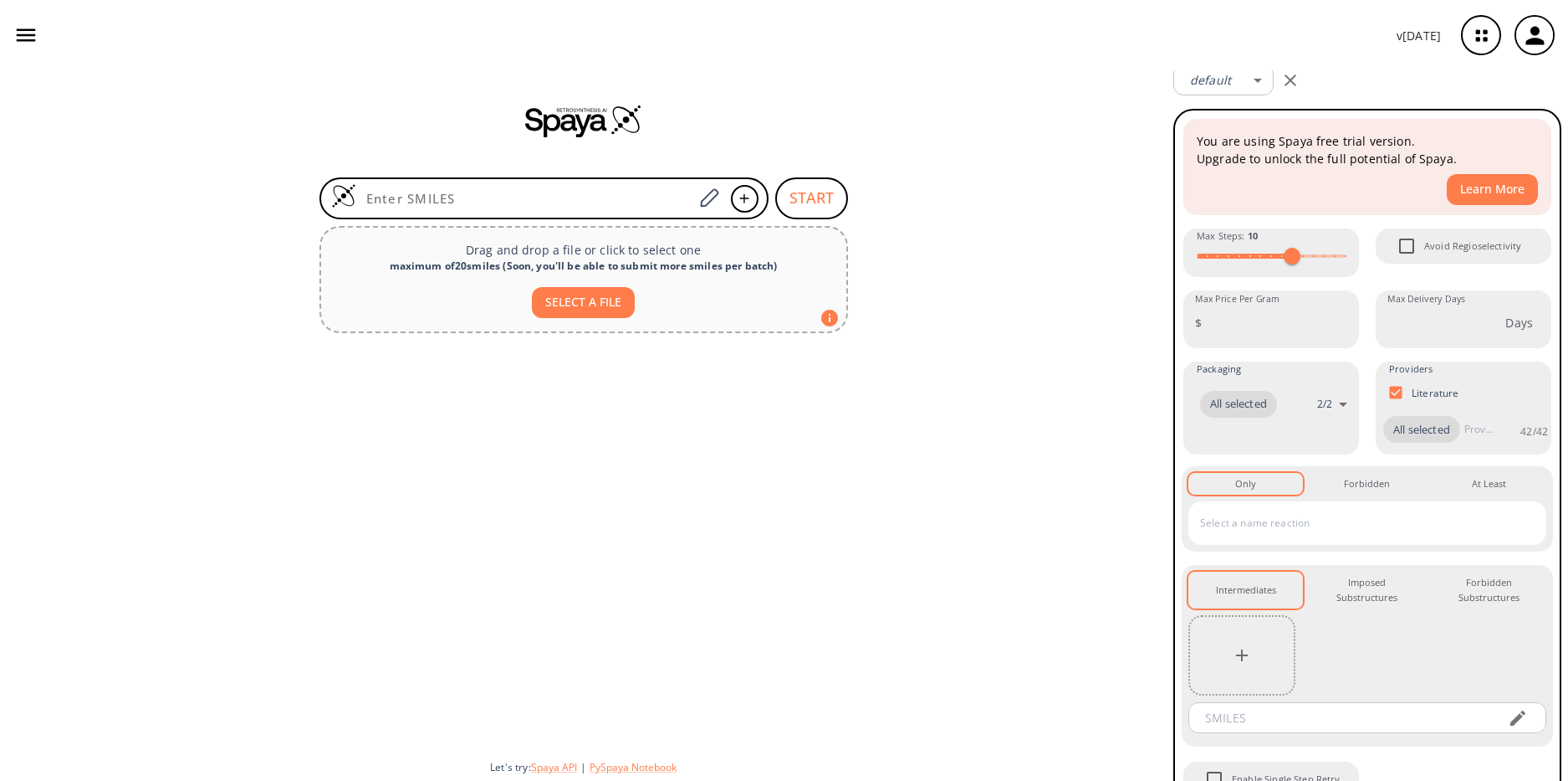
scroll to position [72, 0]
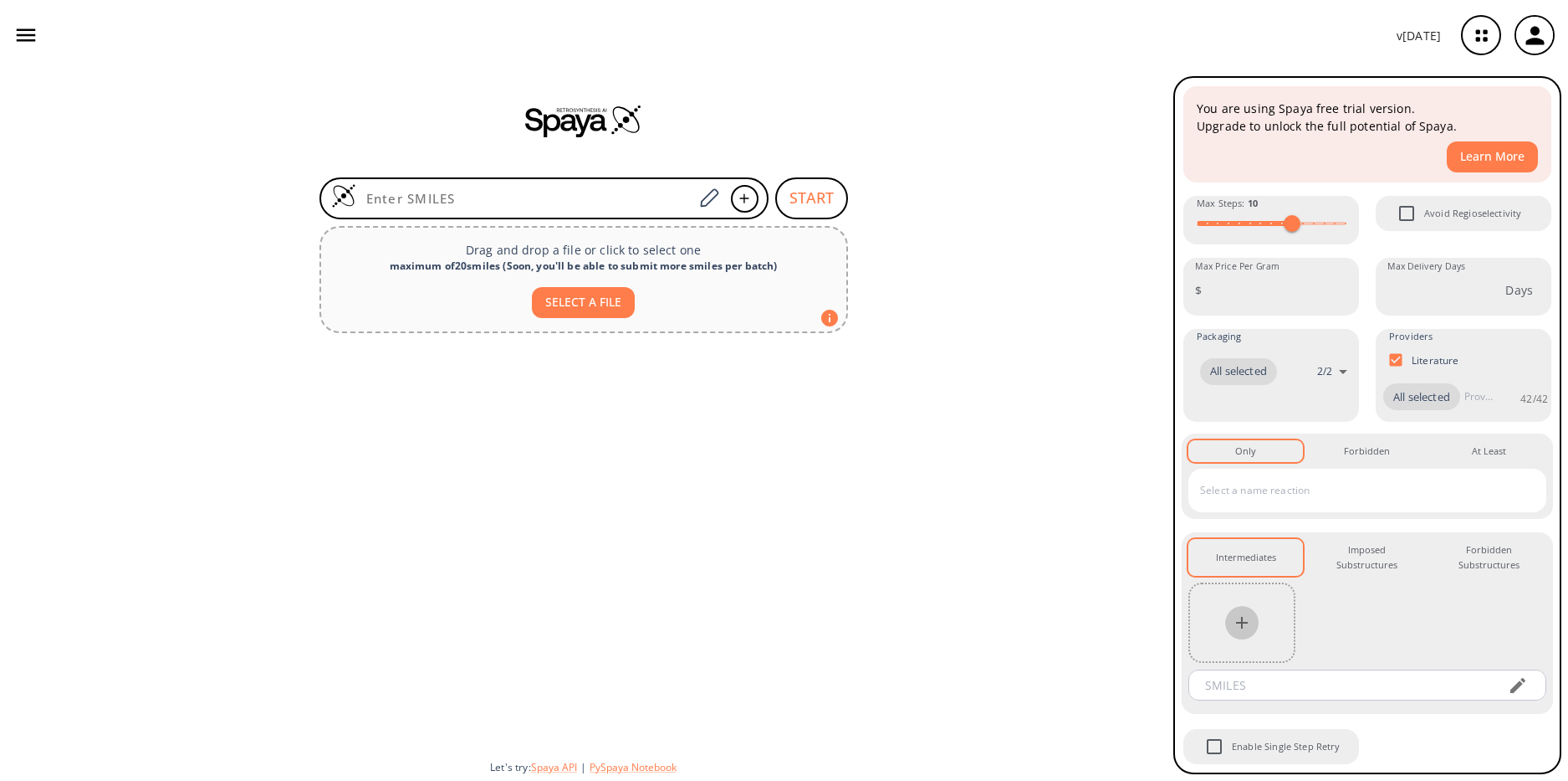
click at [1243, 614] on icon "button" at bounding box center [1241, 622] width 20 height 20
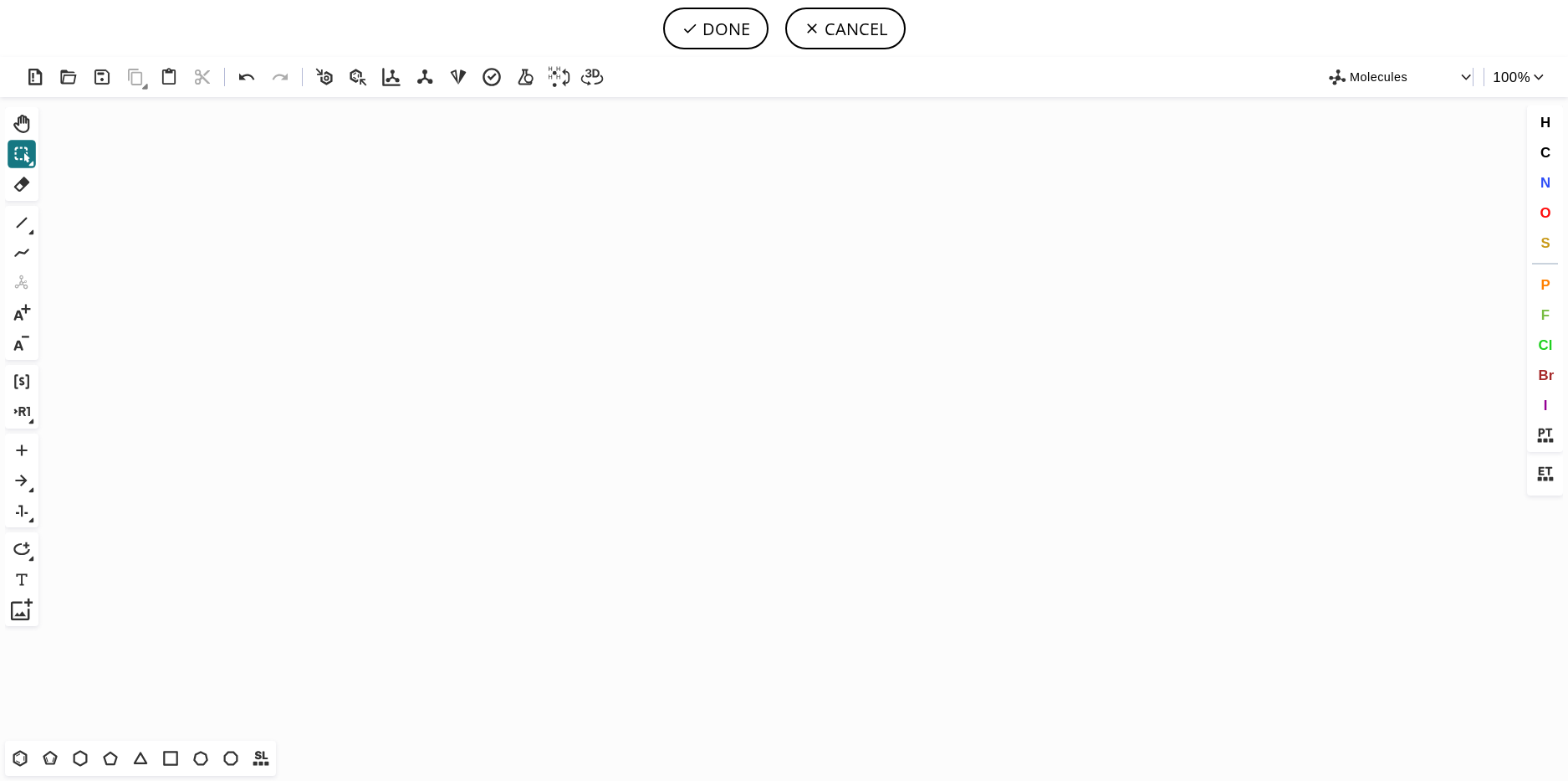
click at [47, 568] on icon "Created with [PERSON_NAME] 2.3.0" at bounding box center [783, 419] width 1478 height 643
click at [22, 609] on icon at bounding box center [22, 609] width 22 height 22
click at [1459, 80] on icon "button" at bounding box center [1466, 77] width 16 height 16
click at [1188, 62] on div at bounding box center [784, 390] width 1568 height 781
click at [162, 78] on icon at bounding box center [169, 76] width 14 height 16
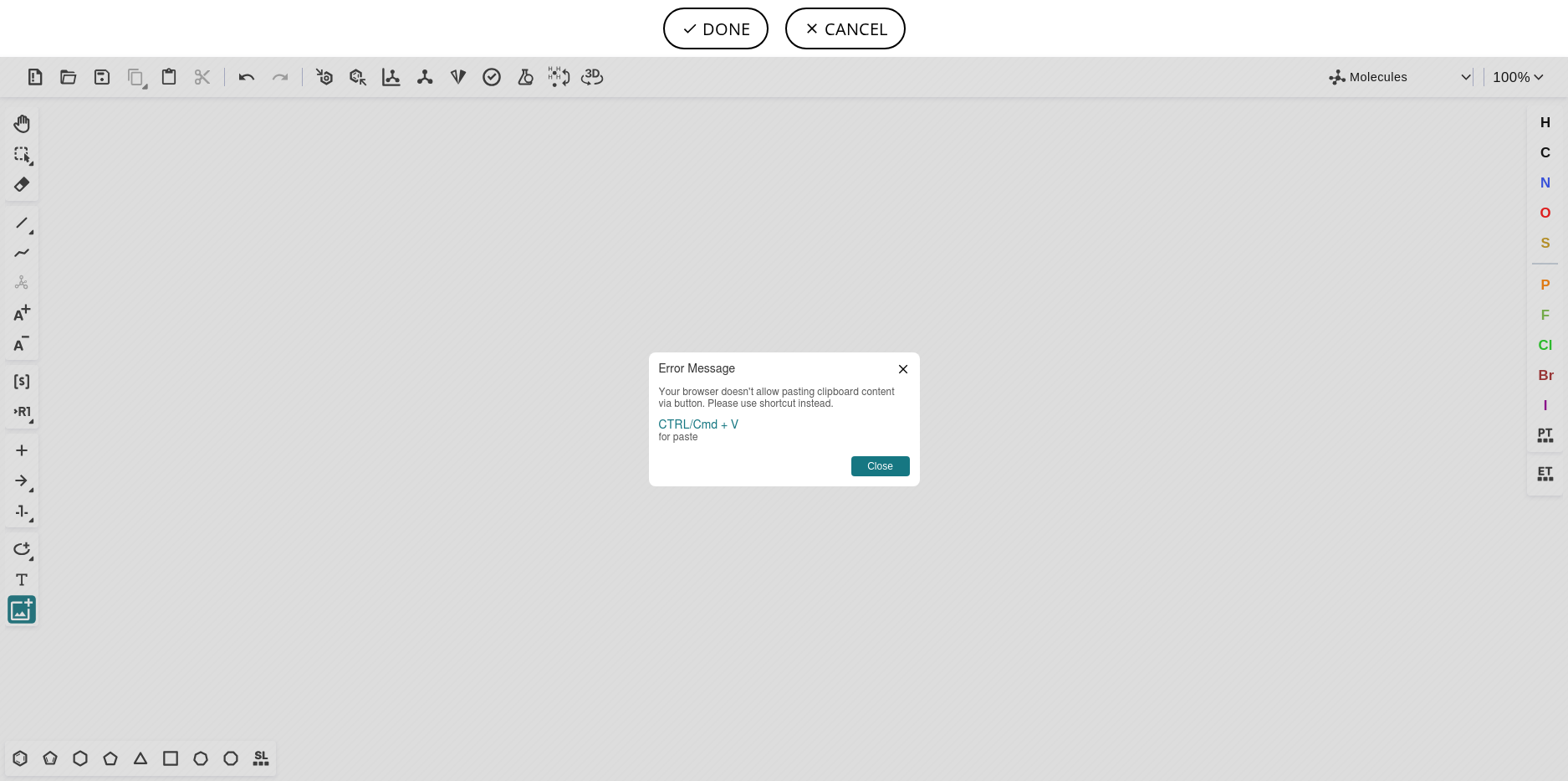
click at [901, 373] on icon at bounding box center [904, 369] width 14 height 14
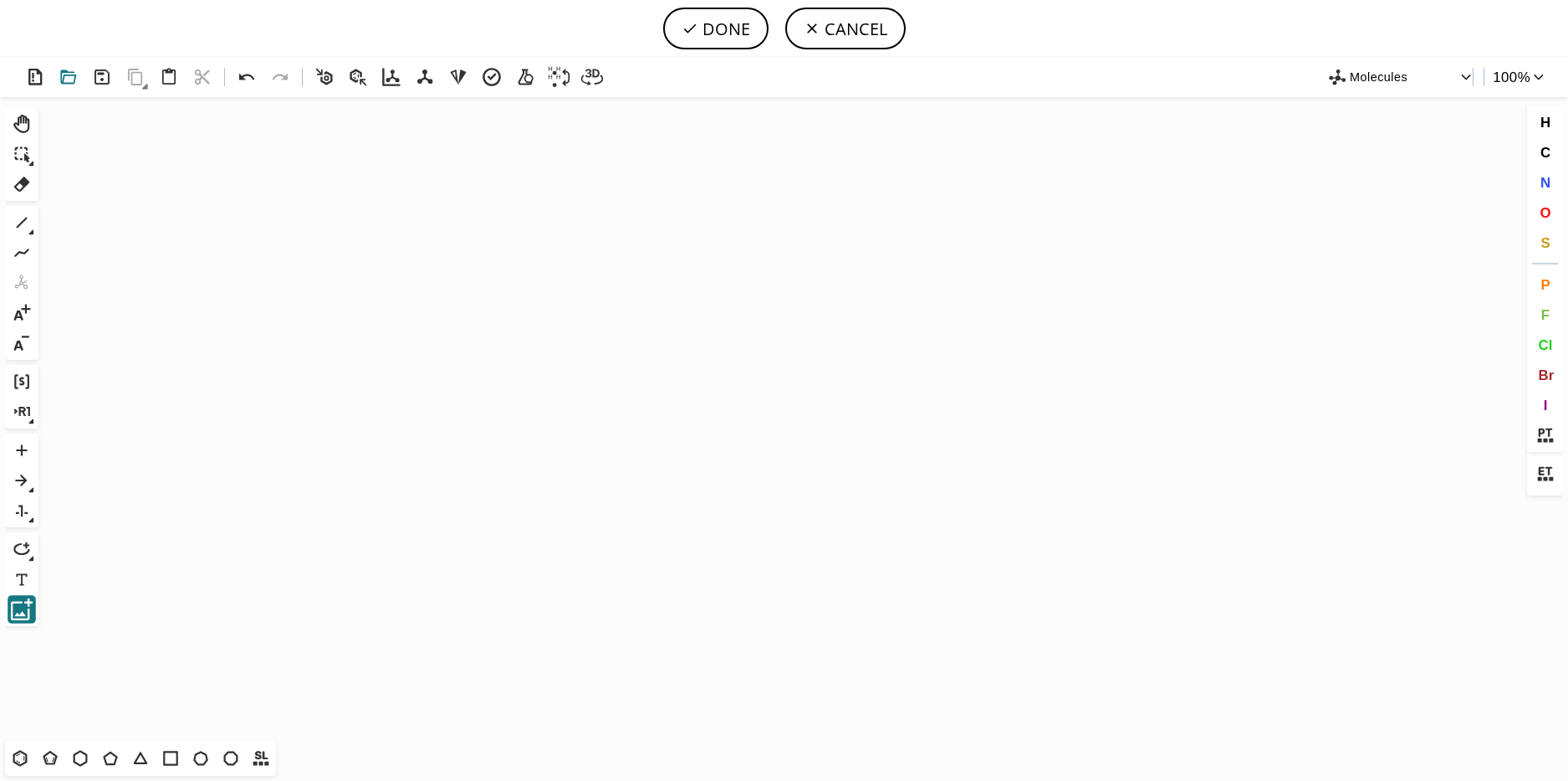
click at [69, 75] on icon at bounding box center [68, 78] width 16 height 15
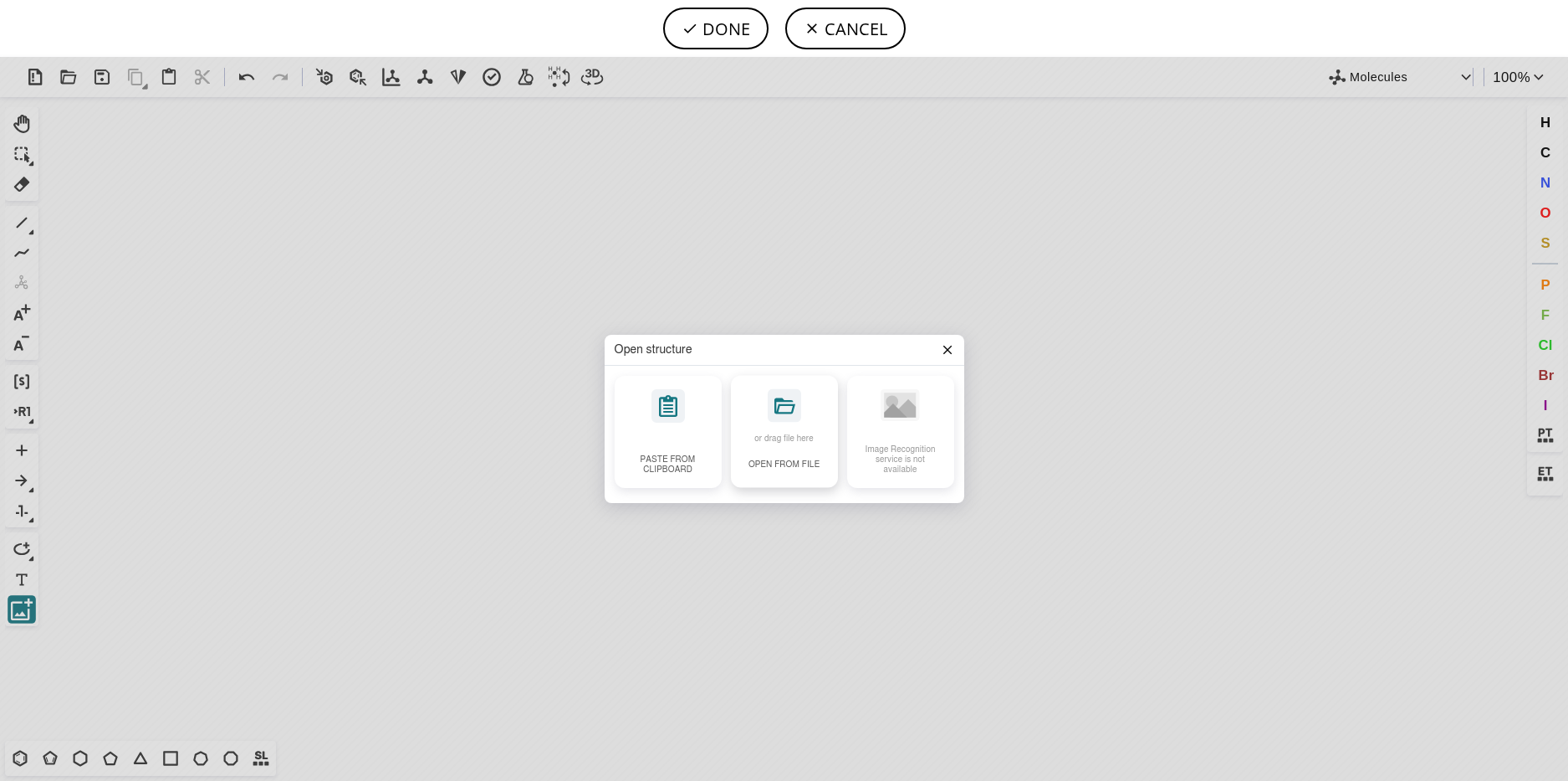
click at [781, 401] on icon at bounding box center [785, 406] width 21 height 16
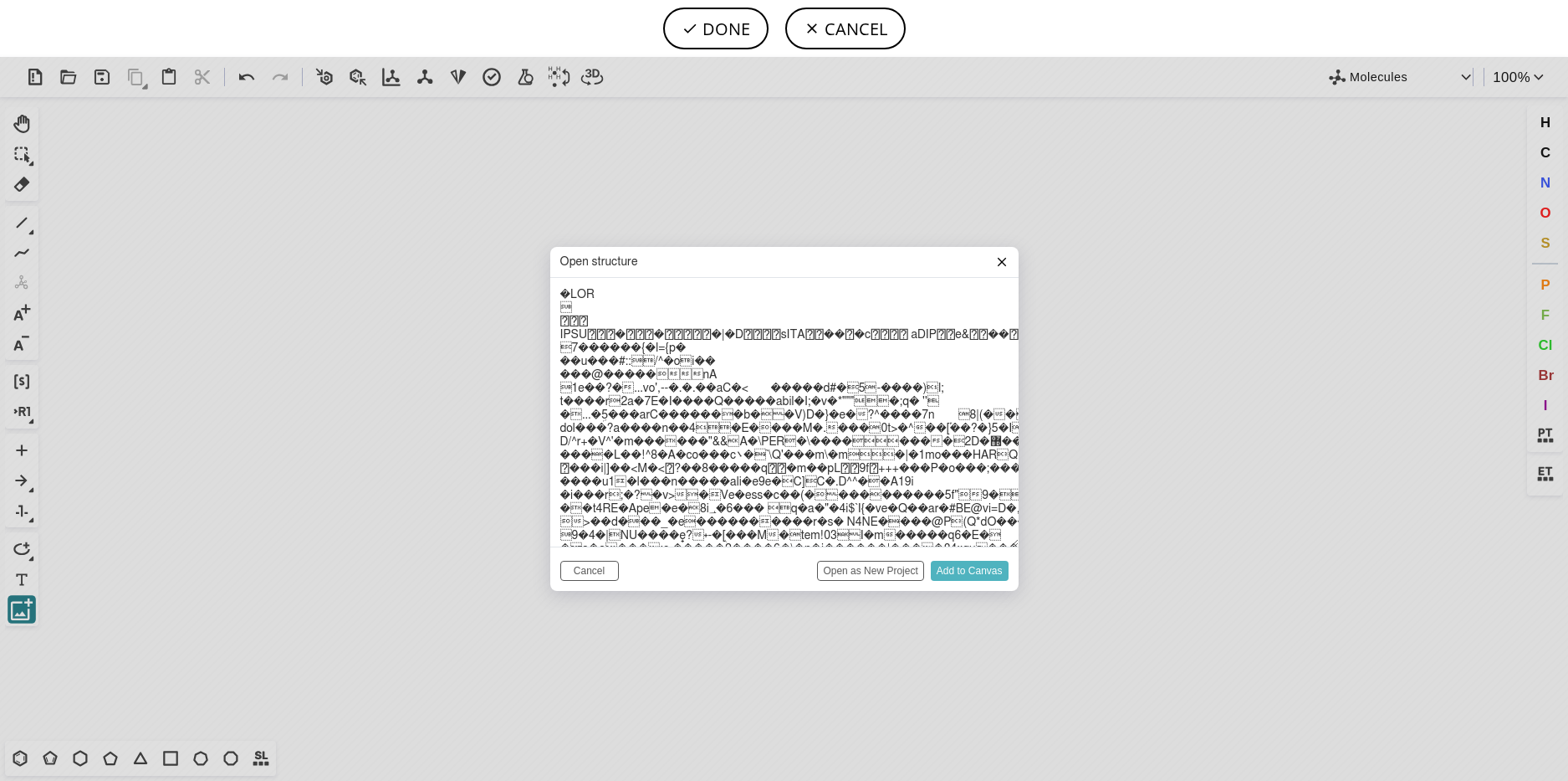
click at [953, 564] on input "Add to Canvas" at bounding box center [969, 570] width 78 height 20
click at [946, 564] on input "Add to Canvas" at bounding box center [969, 570] width 78 height 20
click at [893, 568] on input "Open as New Project" at bounding box center [869, 570] width 106 height 20
click at [1011, 262] on header "Open structure" at bounding box center [785, 262] width 469 height 31
click at [1001, 264] on icon at bounding box center [1002, 262] width 14 height 14
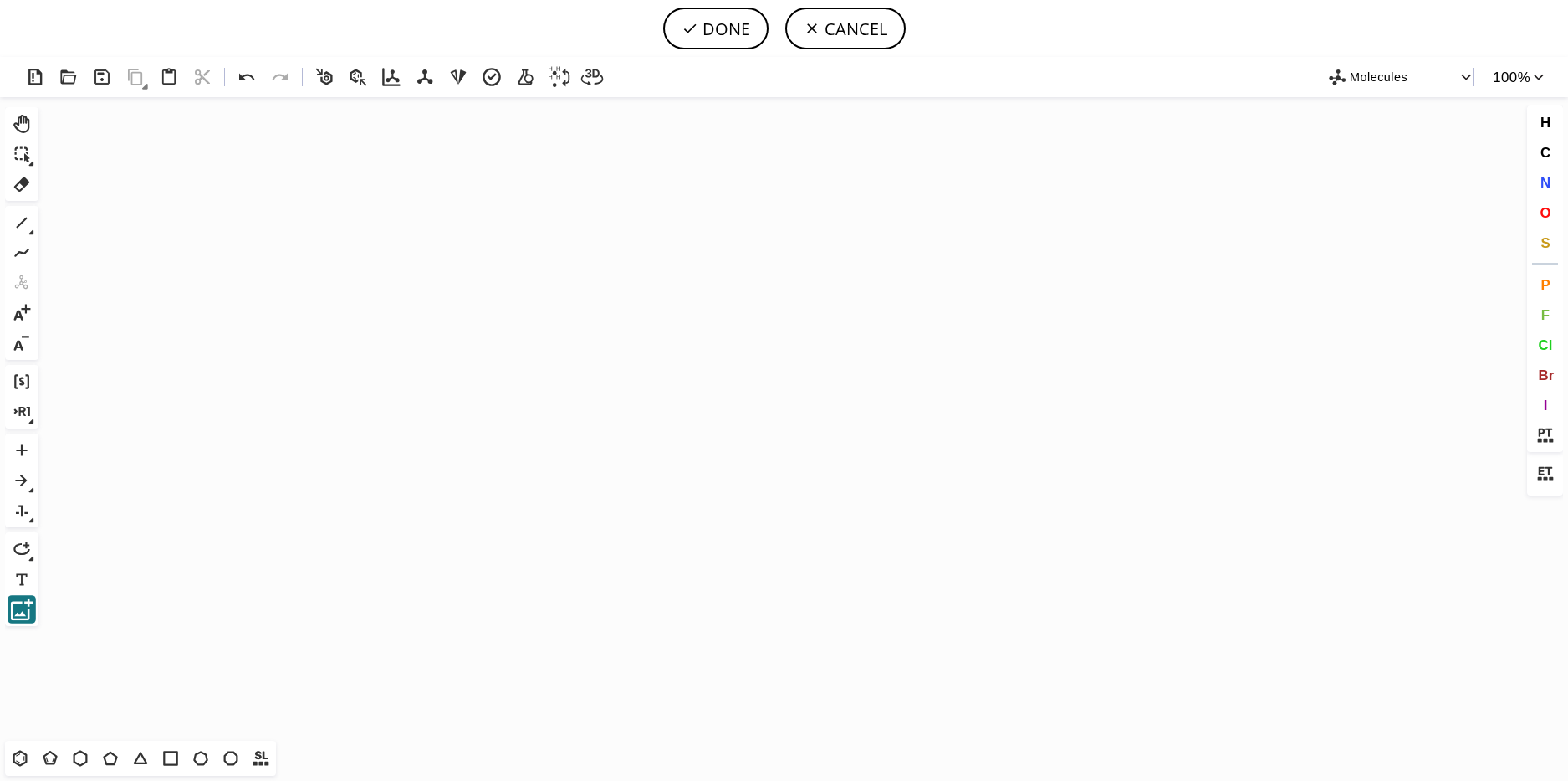
click at [996, 257] on icon "Created with [PERSON_NAME] 2.3.0" at bounding box center [783, 419] width 1478 height 643
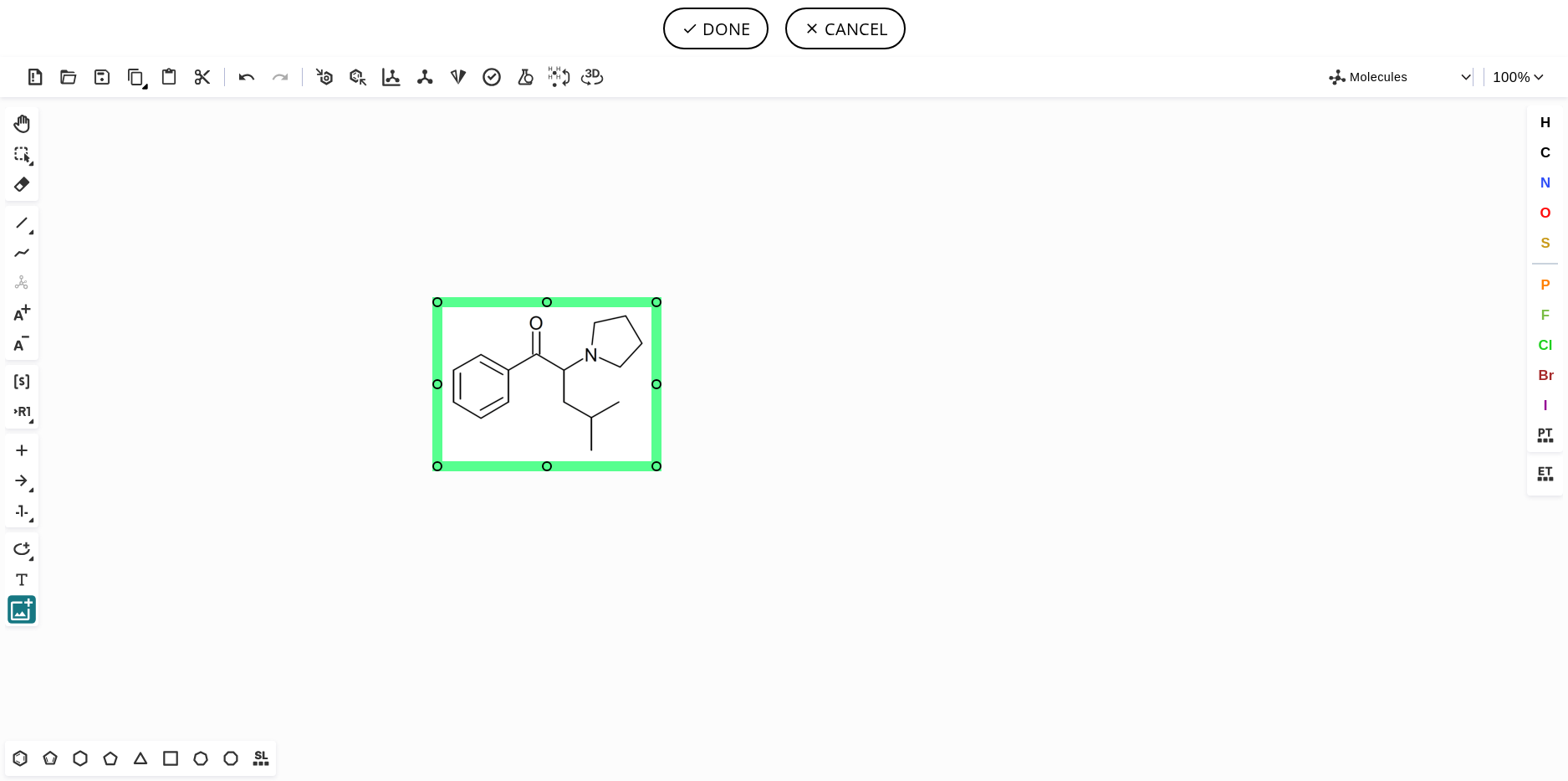
drag, startPoint x: 949, startPoint y: 242, endPoint x: 424, endPoint y: 362, distance: 538.5
click at [442, 362] on image at bounding box center [546, 384] width 209 height 154
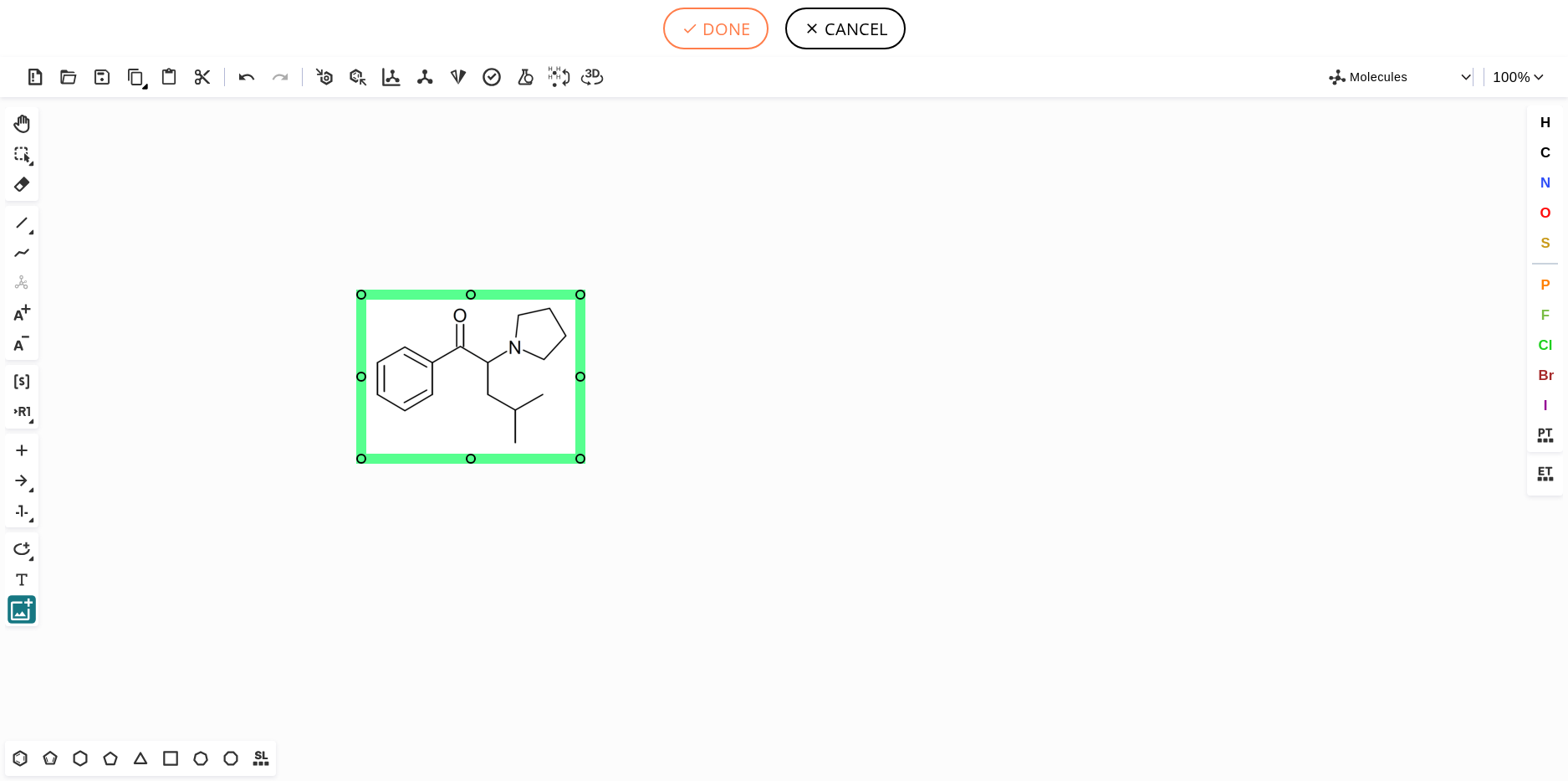
click at [732, 22] on button "DONE" at bounding box center [716, 28] width 105 height 42
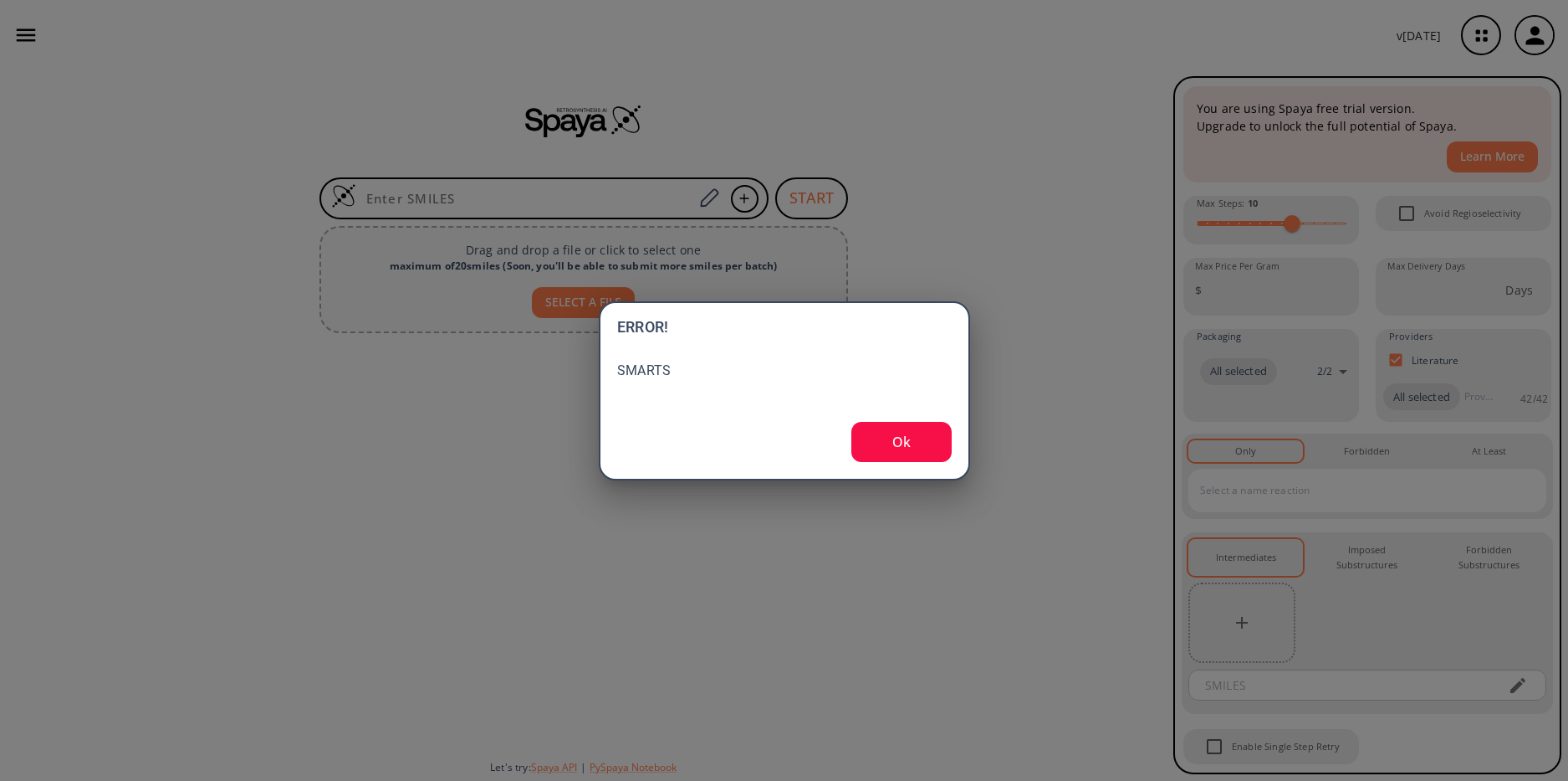
click at [898, 464] on div "ERROR! SMARTS Ok" at bounding box center [784, 390] width 371 height 179
click at [898, 442] on button "Ok" at bounding box center [901, 441] width 100 height 41
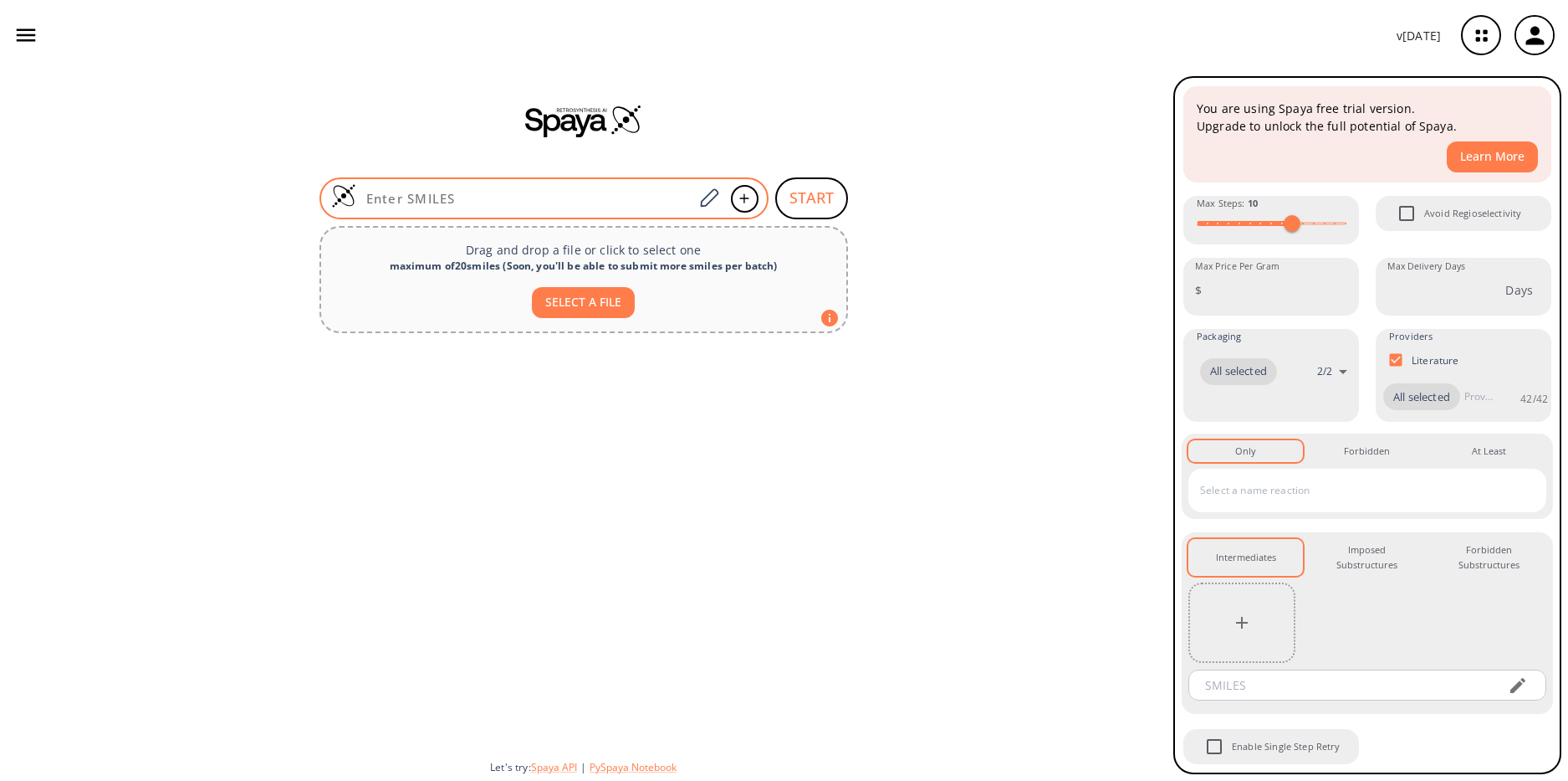
click at [645, 203] on input at bounding box center [525, 197] width 338 height 16
click at [714, 188] on icon at bounding box center [709, 197] width 22 height 22
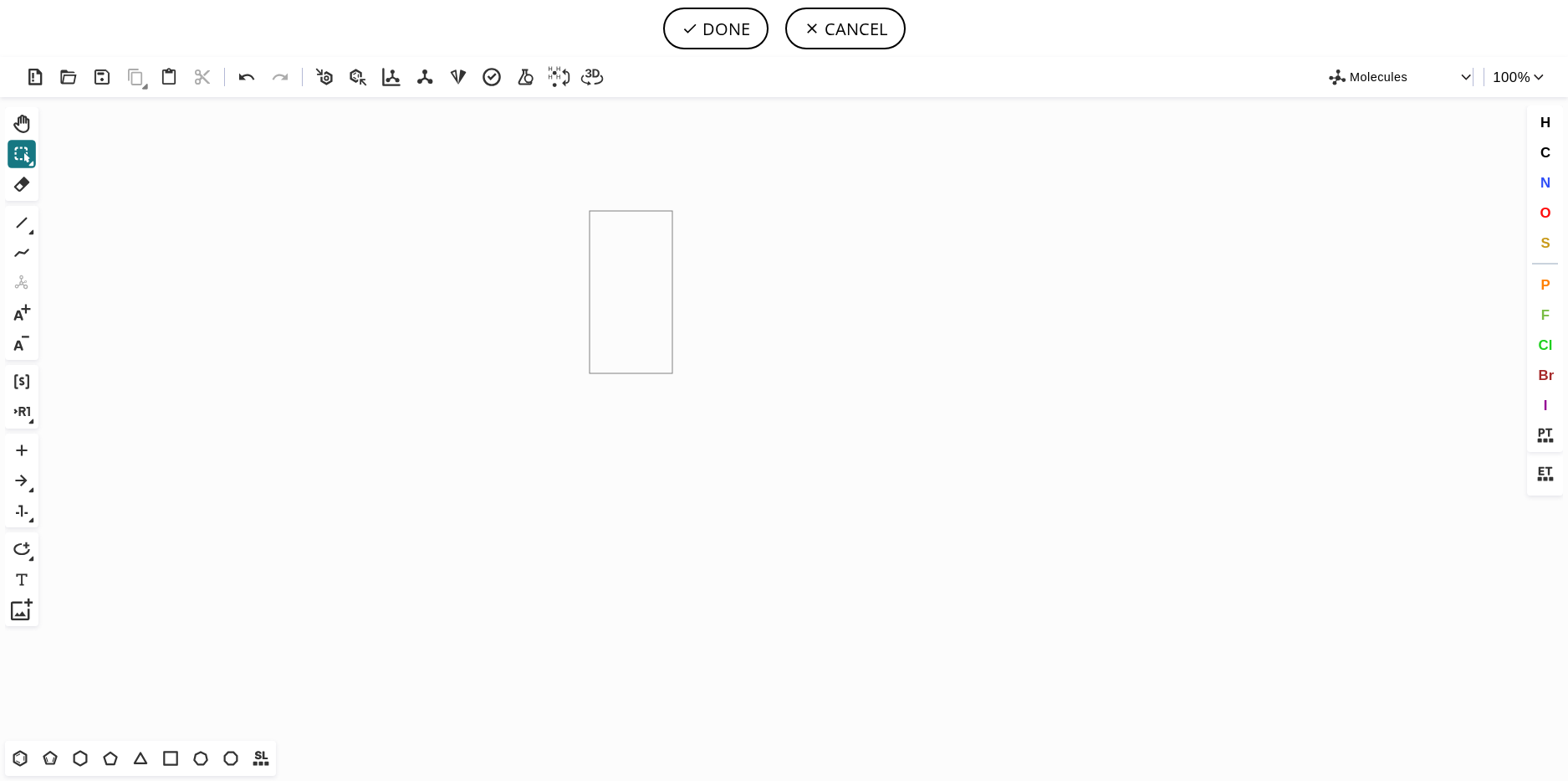
drag, startPoint x: 665, startPoint y: 215, endPoint x: 644, endPoint y: 303, distance: 90.5
click at [672, 395] on icon "Created with [PERSON_NAME] 2.3.0" at bounding box center [783, 419] width 1478 height 643
click at [27, 411] on icon at bounding box center [22, 411] width 22 height 22
click at [27, 419] on icon at bounding box center [22, 411] width 22 height 22
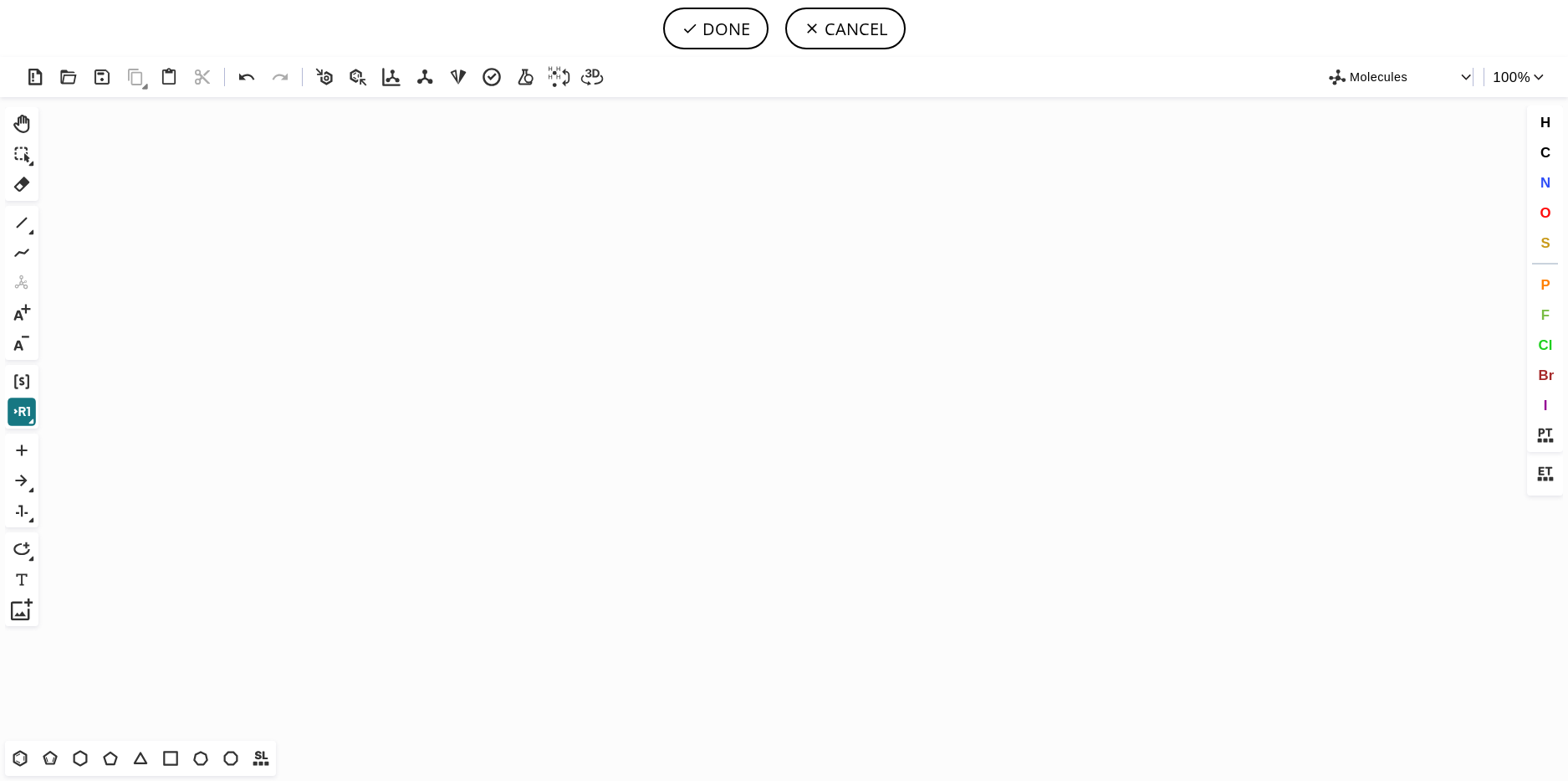
click at [27, 419] on icon at bounding box center [22, 411] width 22 height 22
click at [98, 312] on icon "Created with [PERSON_NAME] 2.3.0" at bounding box center [783, 419] width 1478 height 643
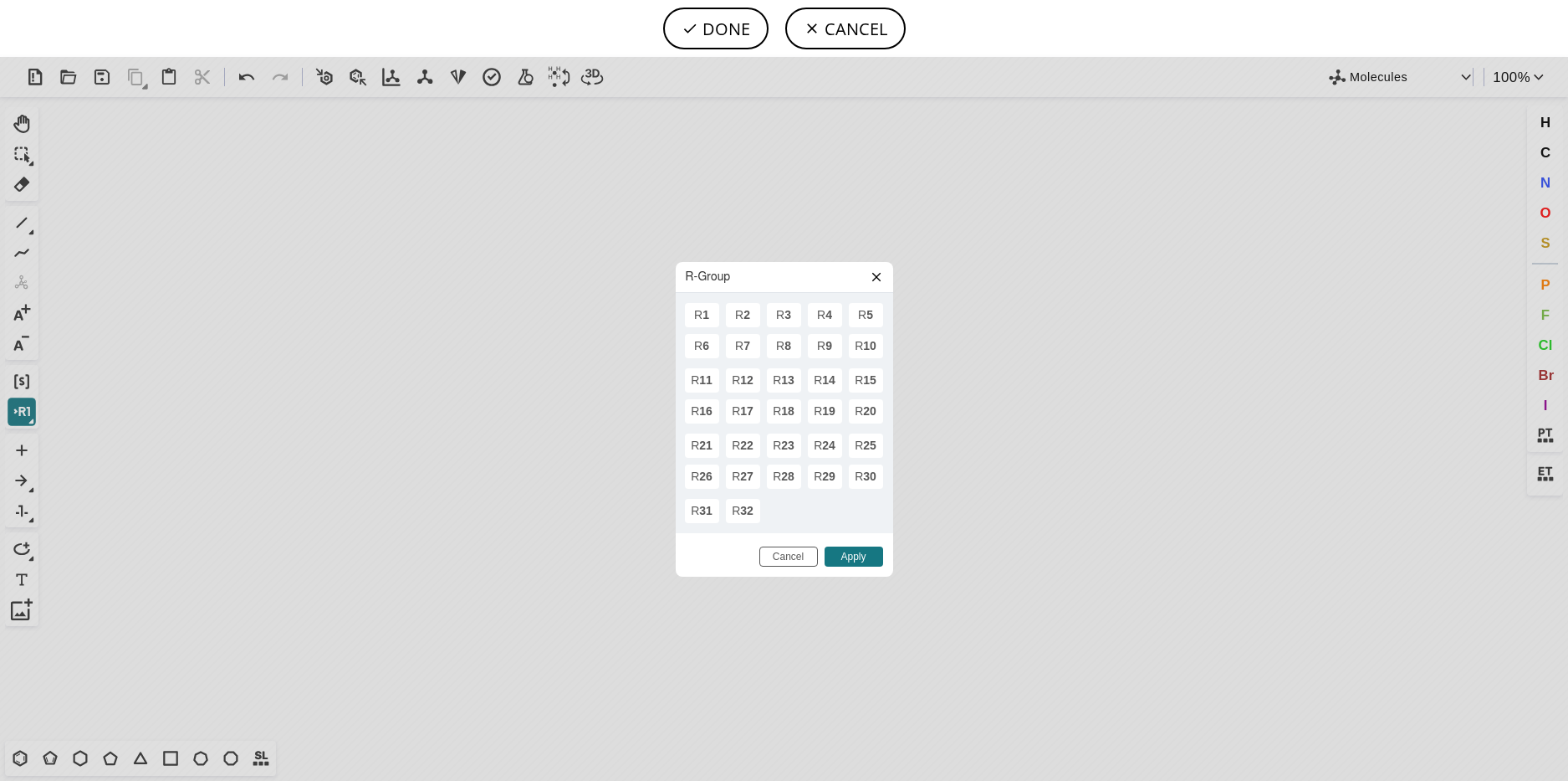
click at [868, 277] on div at bounding box center [806, 278] width 152 height 14
click at [874, 276] on icon at bounding box center [876, 278] width 14 height 14
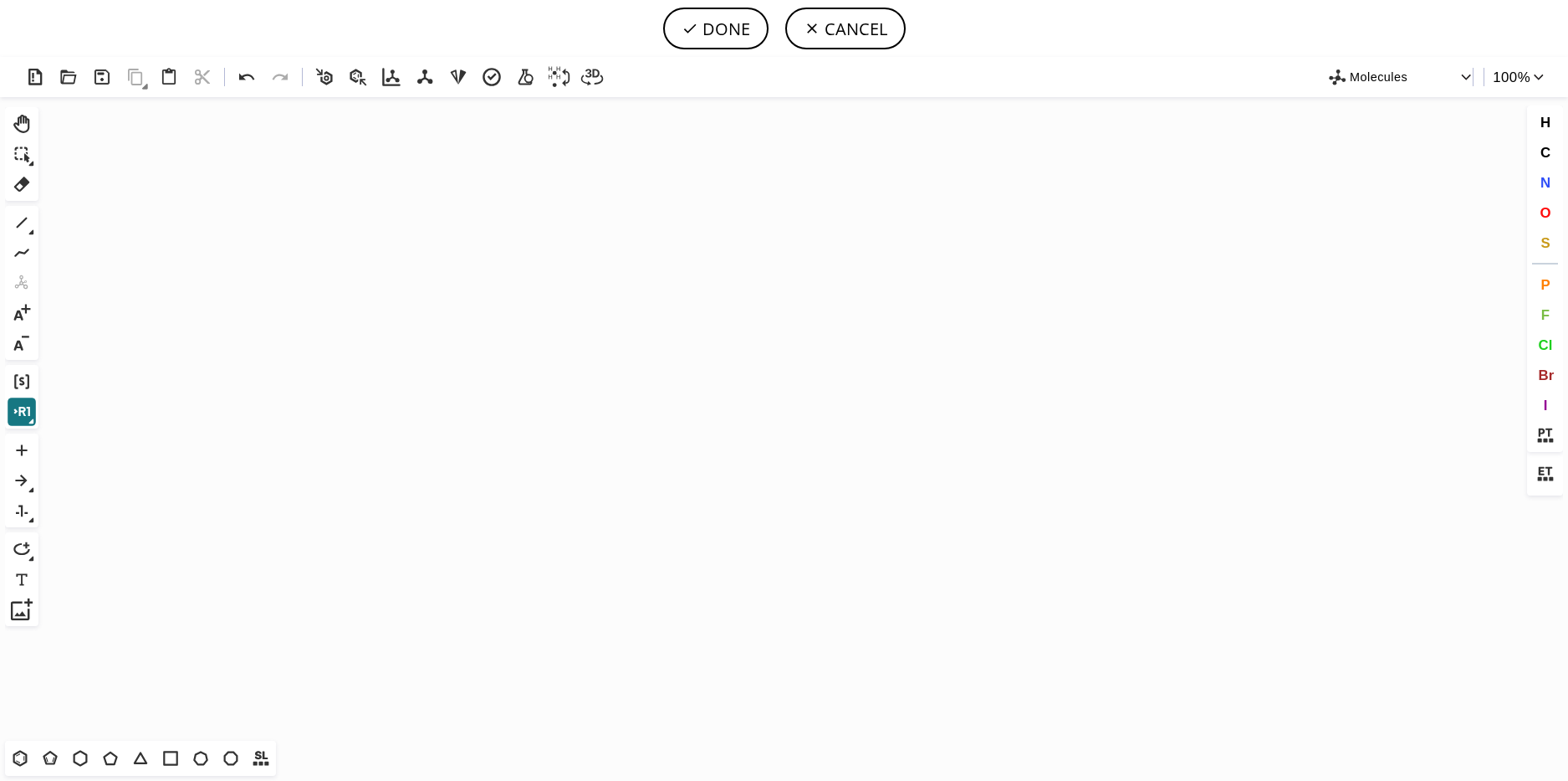
click at [874, 276] on icon "Created with [PERSON_NAME] 2.3.0" at bounding box center [783, 419] width 1478 height 643
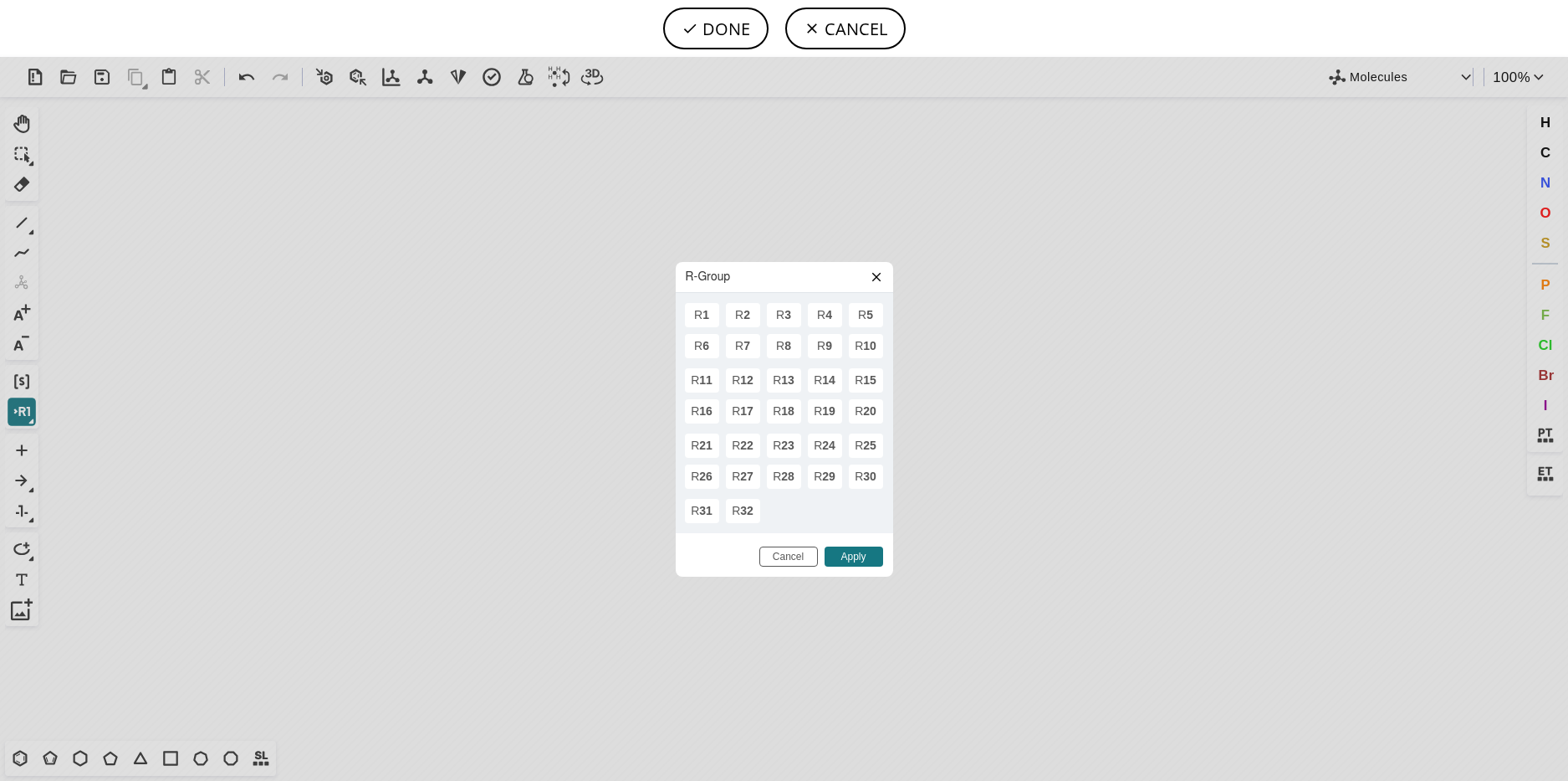
click at [985, 131] on div "R-Group R1 R2 R3 R4 R5 R6 R7 R8 R9 R10 R11 R12 R13 R14 R15 R16 R17 R18 R19 R20 …" at bounding box center [784, 419] width 1568 height 724
click at [859, 31] on button "CANCEL" at bounding box center [845, 28] width 121 height 42
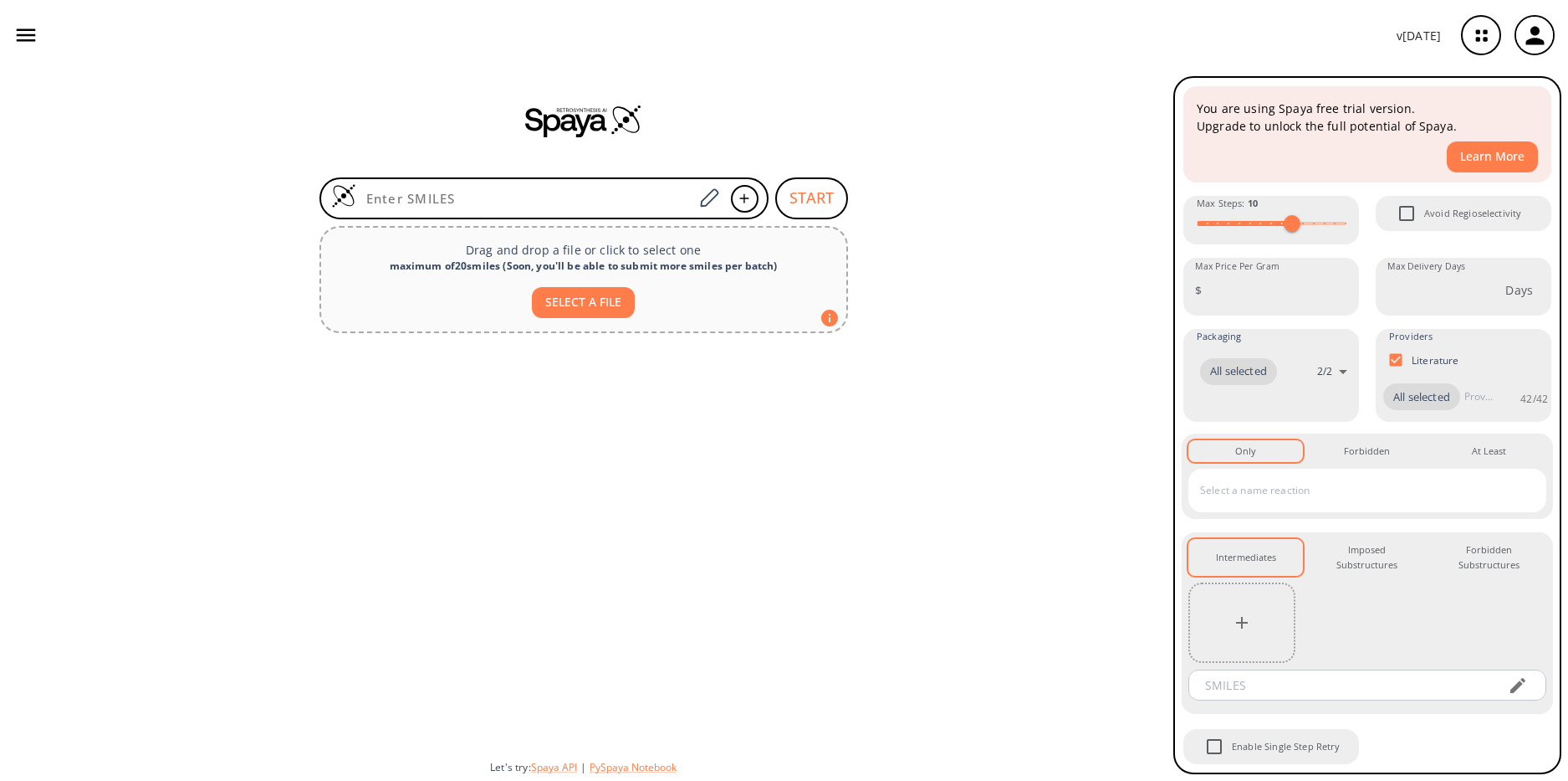
click at [1246, 499] on input "text" at bounding box center [1354, 490] width 318 height 27
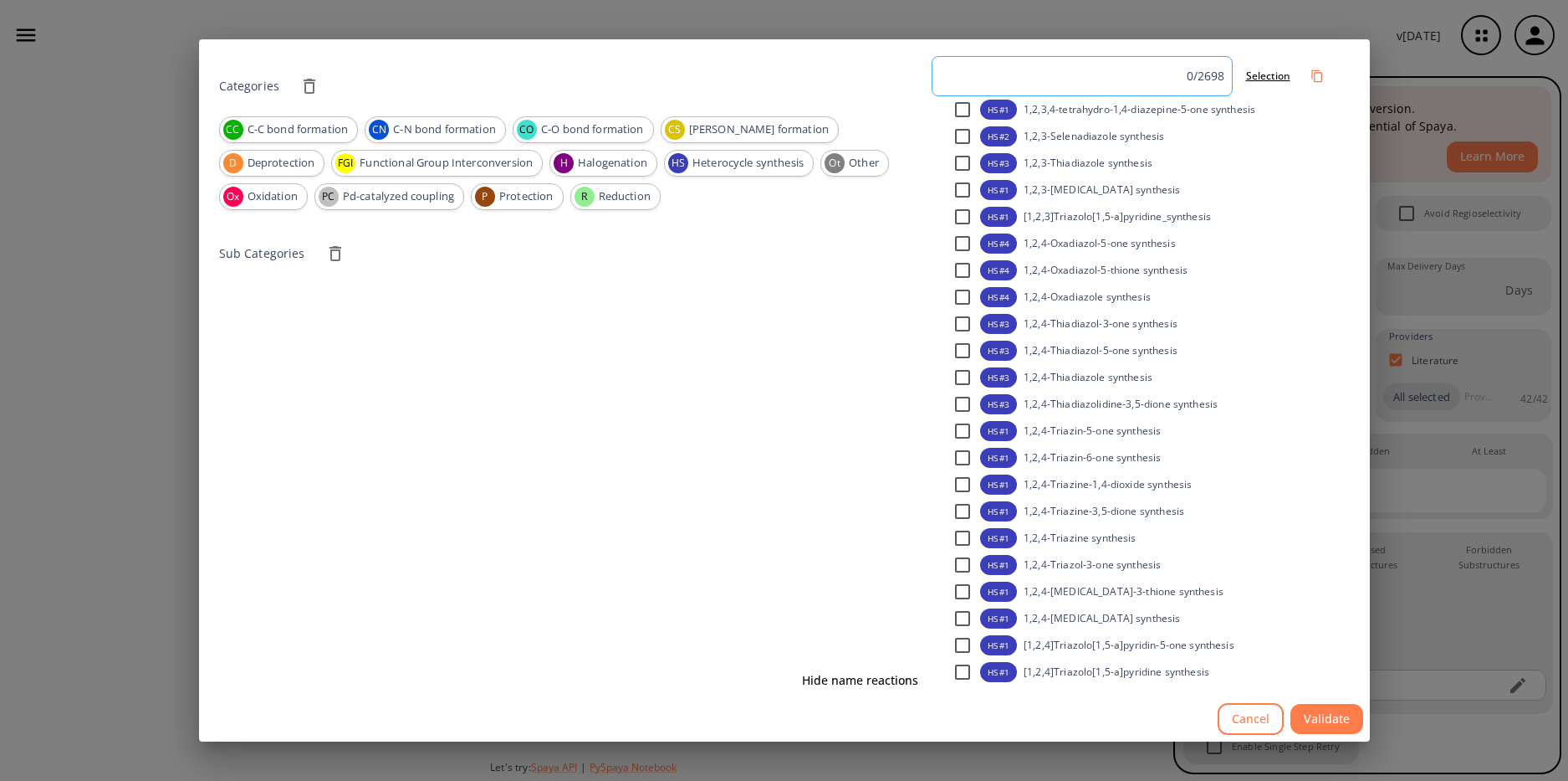
click at [1052, 73] on input at bounding box center [1062, 76] width 247 height 25
click at [1092, 8] on div "Categories CC C-C bond formation CN C-N bond formation CO C-O bond formation CS…" at bounding box center [784, 390] width 1568 height 781
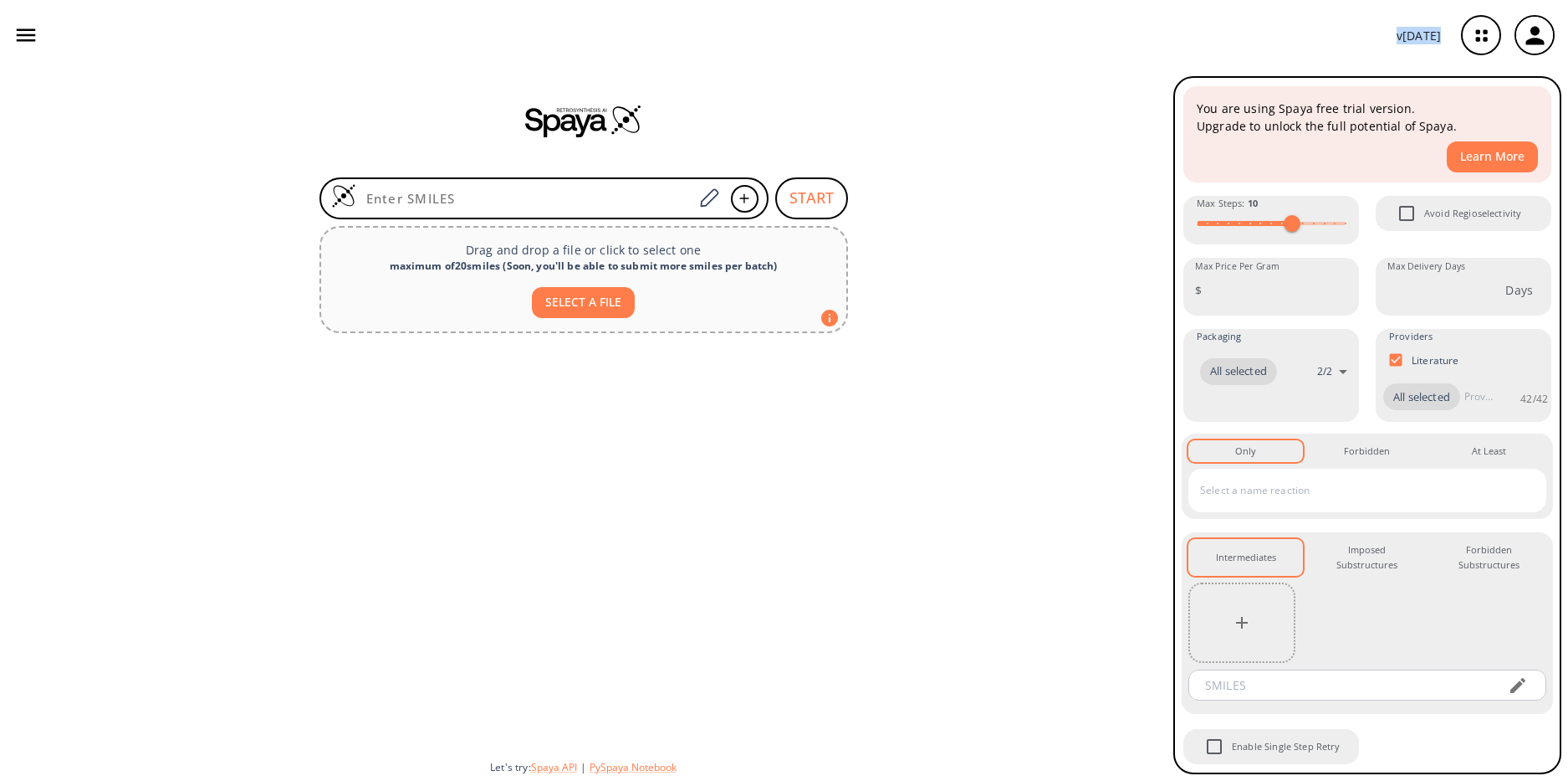
click at [1092, 8] on div "v [DATE]" at bounding box center [784, 35] width 1568 height 71
click at [1328, 343] on body "v [DATE] [PERSON_NAME] [EMAIL_ADDRESS][DOMAIN_NAME] Retrosynthesis Activities P…" at bounding box center [784, 390] width 1568 height 781
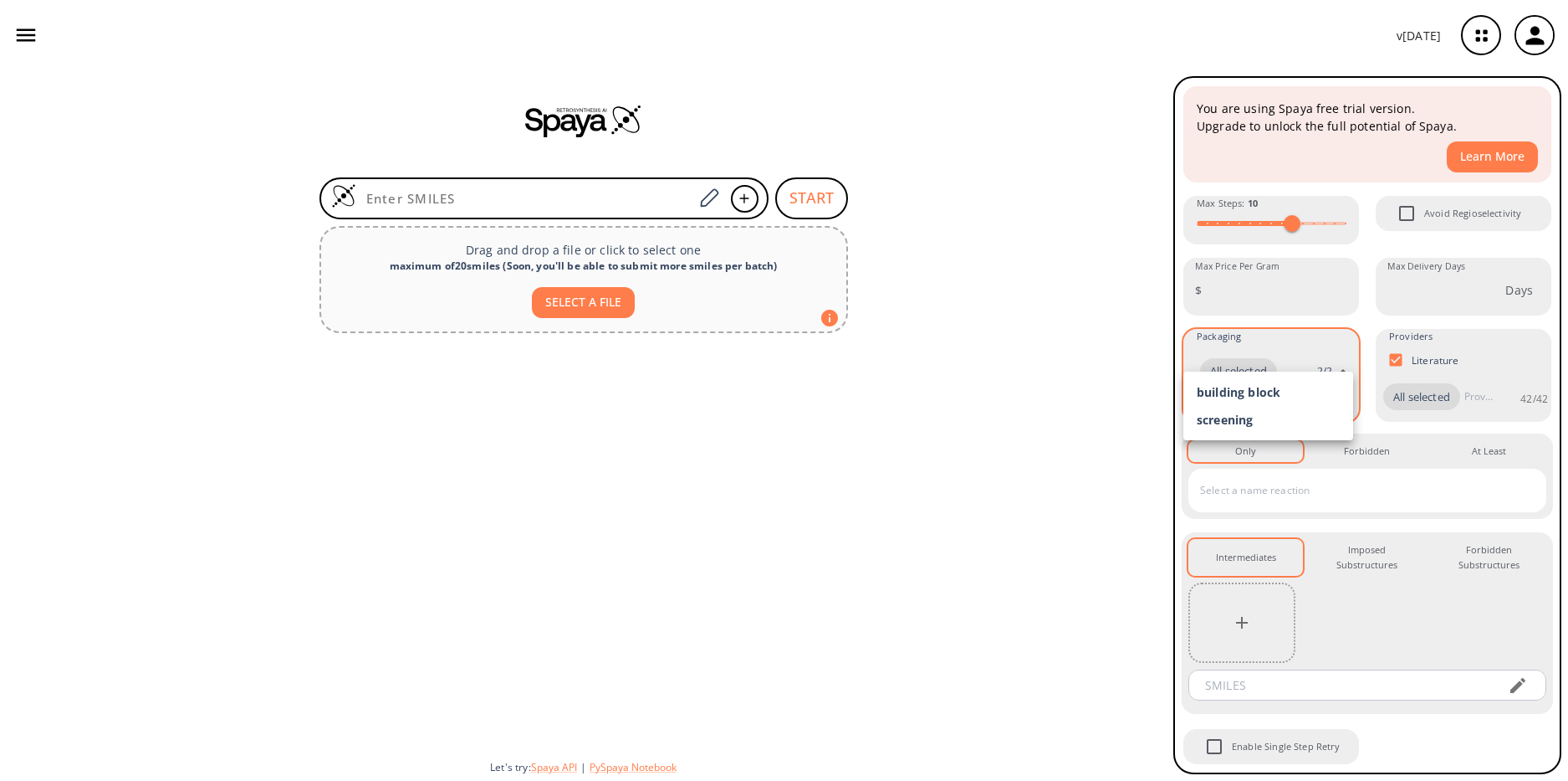
click at [1328, 343] on div at bounding box center [784, 390] width 1568 height 781
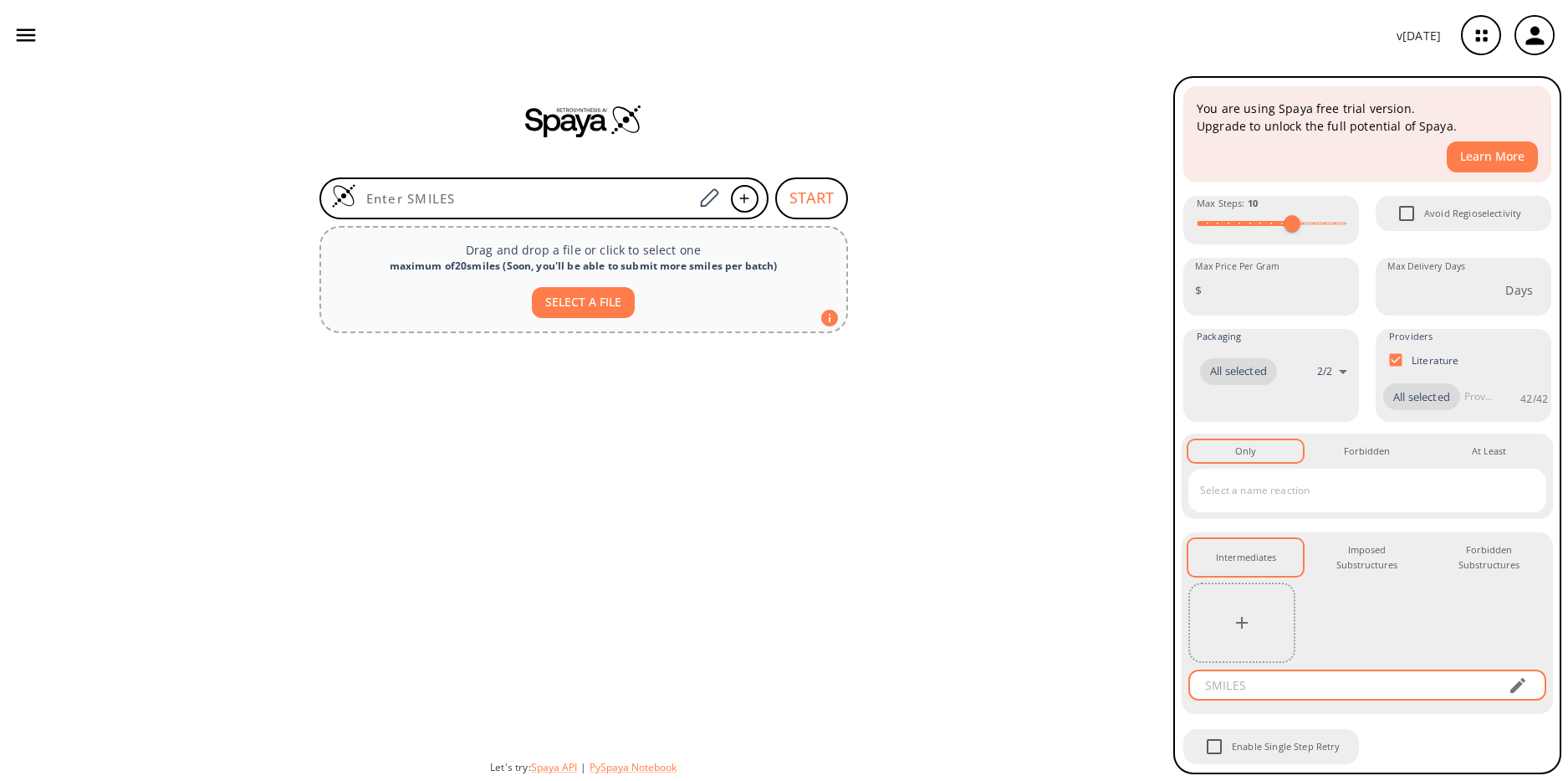
click at [1298, 689] on input "text" at bounding box center [1343, 685] width 301 height 31
paste input "α-Pyrrolidinoisohexanophenone"
type input "α-Pyrrolidinoisohexanophenone"
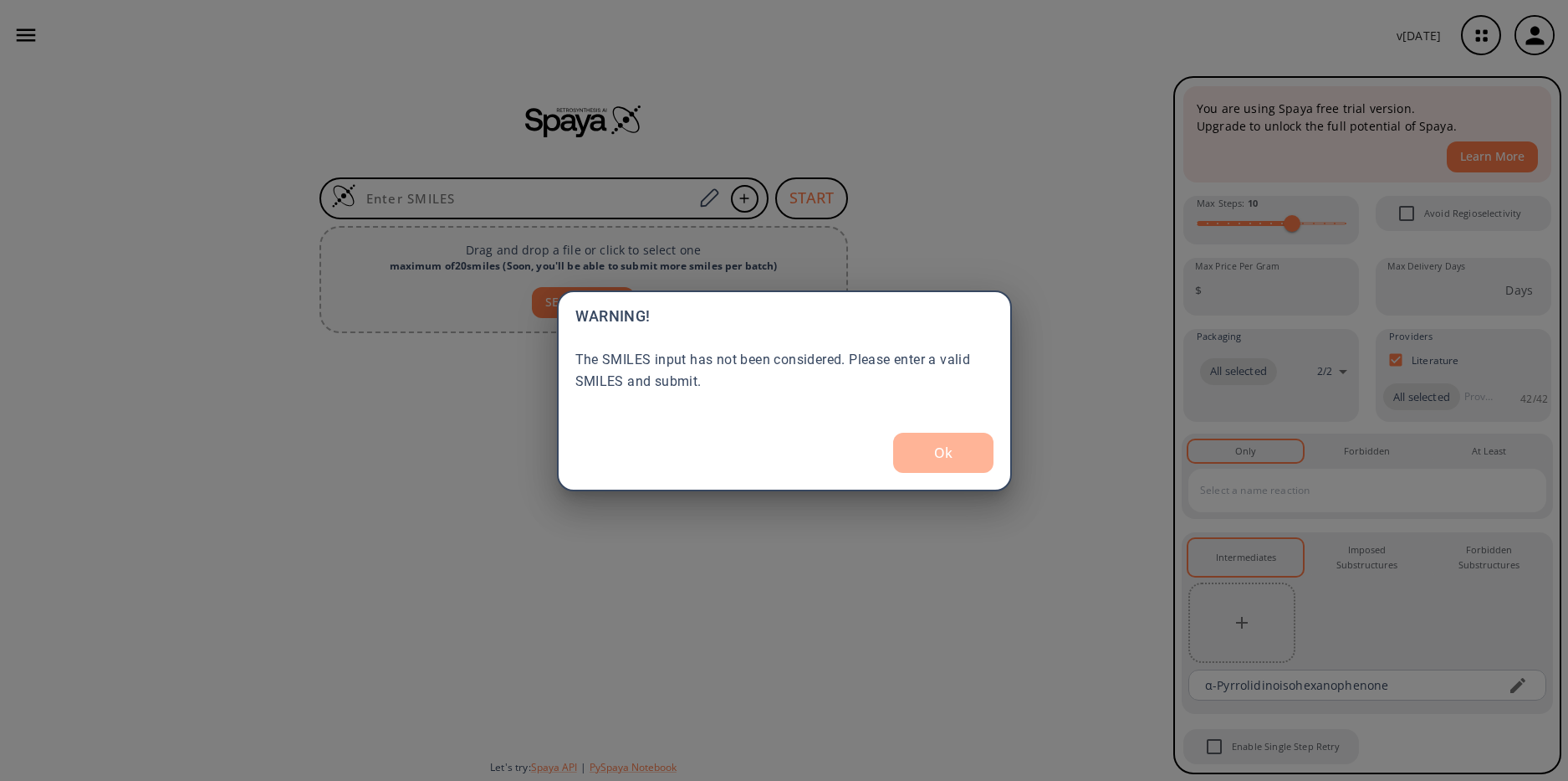
click at [926, 444] on button "Ok" at bounding box center [943, 453] width 100 height 41
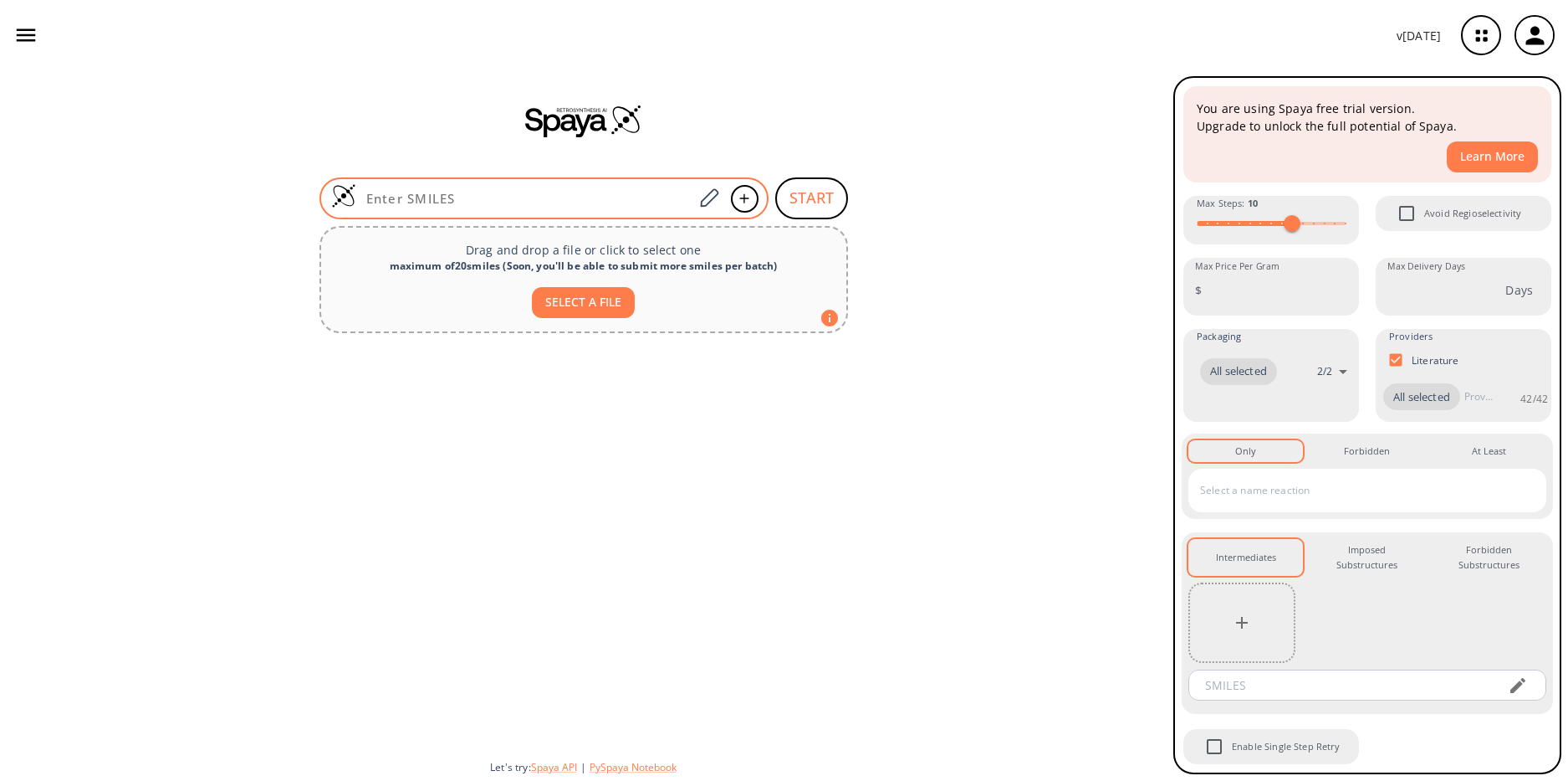
click at [567, 192] on input at bounding box center [525, 197] width 338 height 16
paste input "α-Pyrrolidinoisohexanophenone"
type input "α-Pyrrolidinoisohexanophenone"
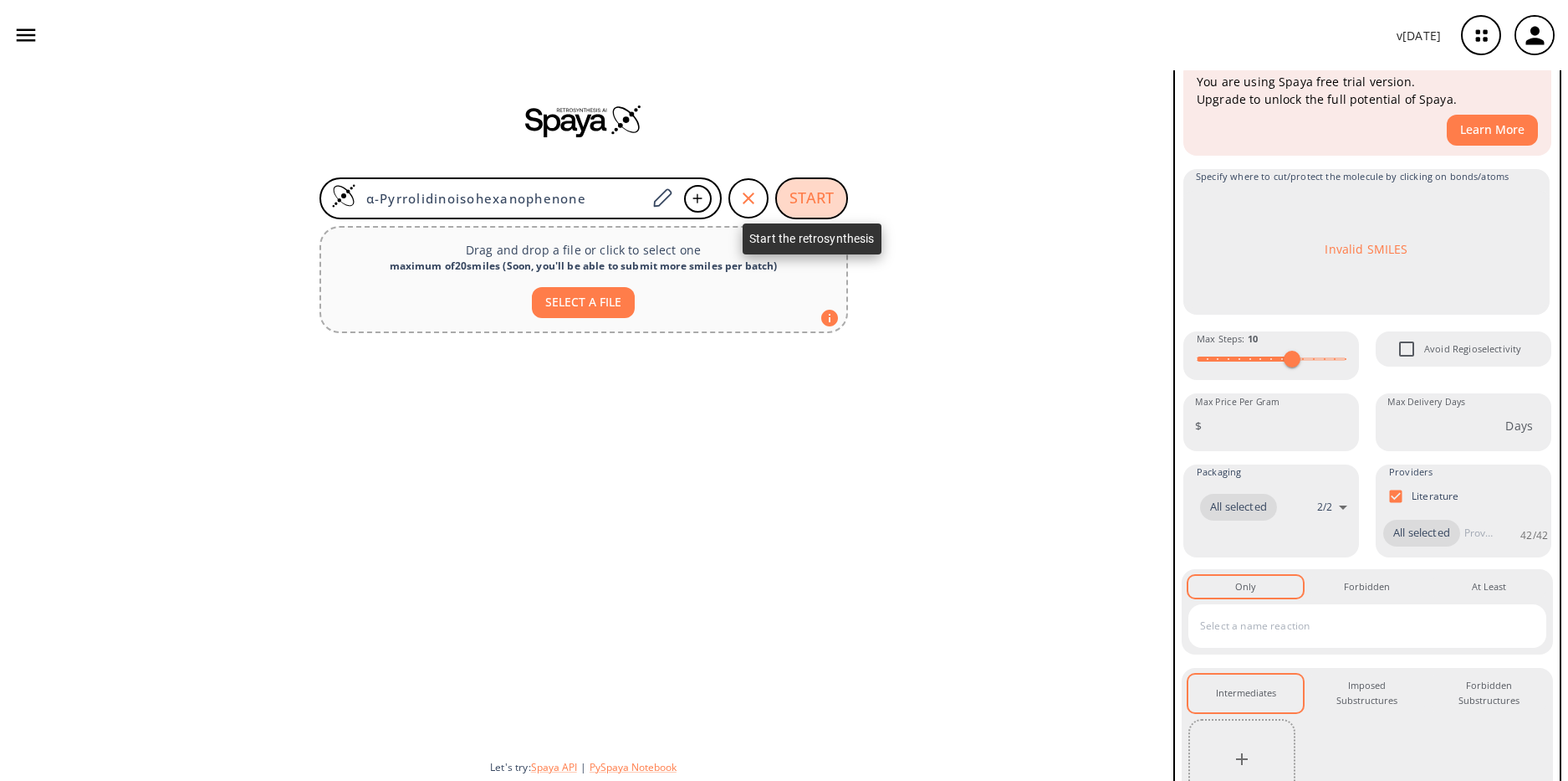
click at [806, 195] on button "START" at bounding box center [812, 198] width 72 height 42
